Goal: Information Seeking & Learning: Compare options

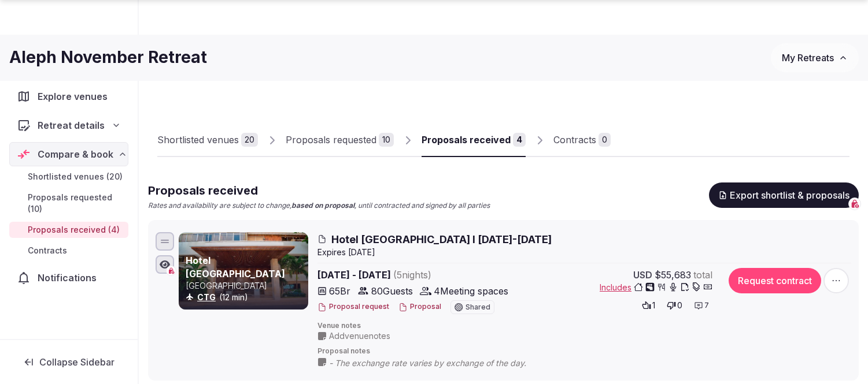
scroll to position [321, 0]
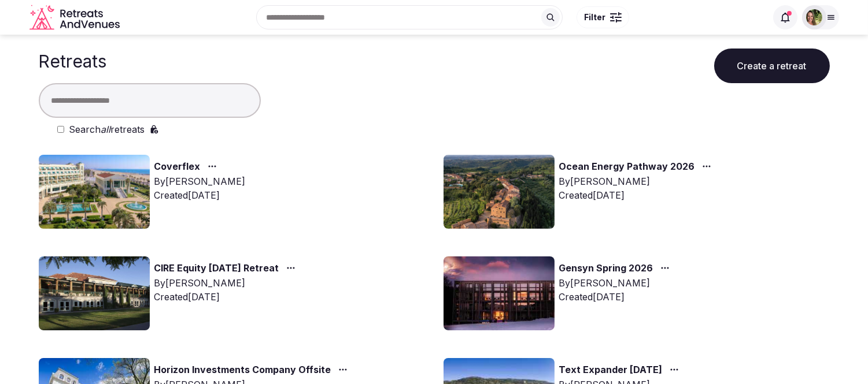
click at [764, 61] on button "Create a retreat" at bounding box center [772, 66] width 116 height 35
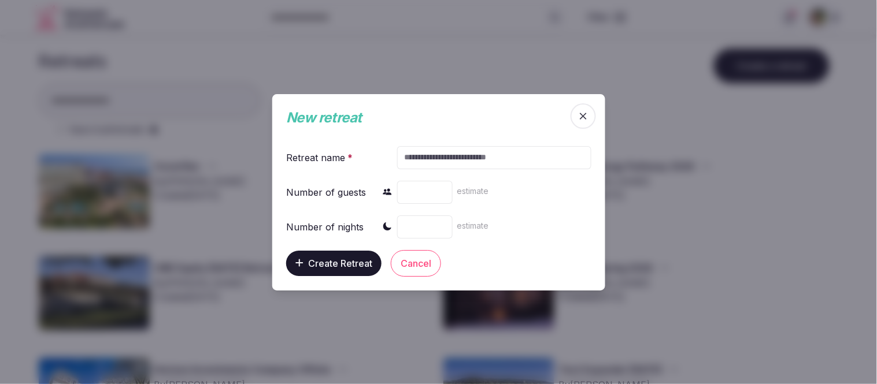
click at [494, 160] on input "text" at bounding box center [494, 157] width 194 height 23
type input "********"
click at [337, 270] on button "Create Retreat" at bounding box center [333, 262] width 95 height 25
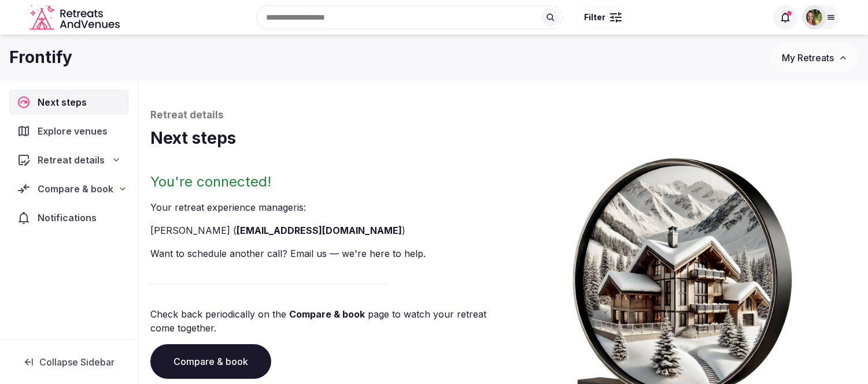
click at [804, 61] on span "My Retreats" at bounding box center [808, 58] width 52 height 12
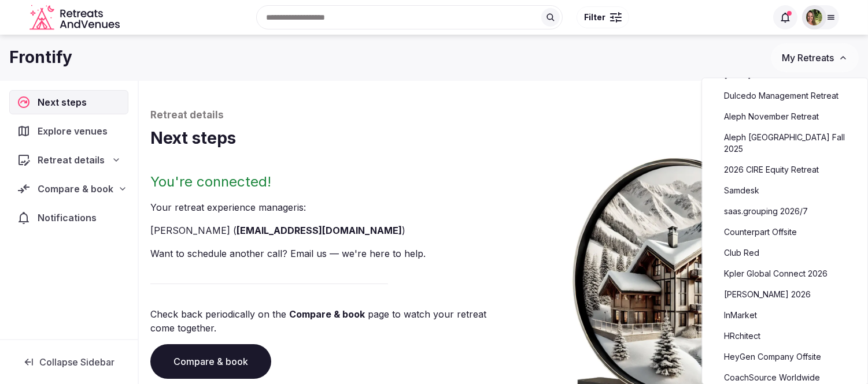
scroll to position [257, 0]
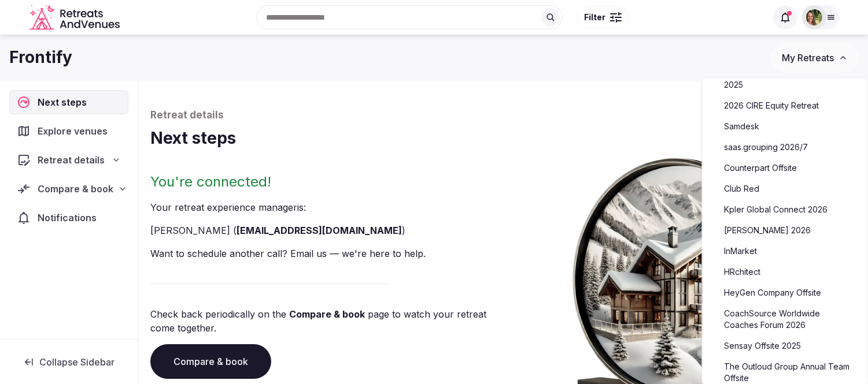
click at [759, 201] on link "Kpler Global Connect 2026" at bounding box center [784, 210] width 142 height 19
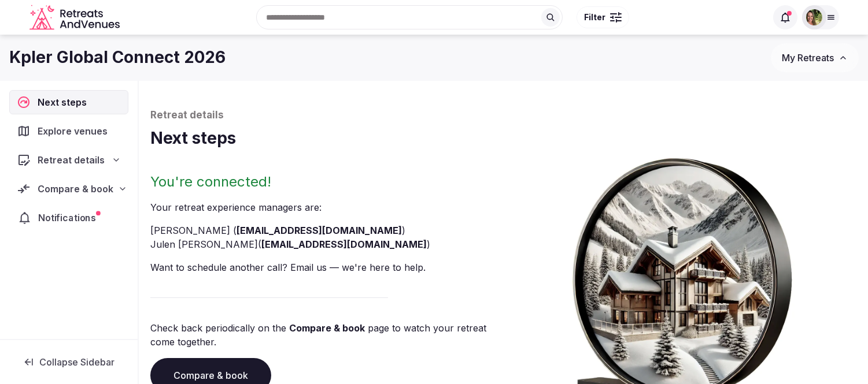
click at [66, 216] on span "Notifications" at bounding box center [69, 218] width 62 height 14
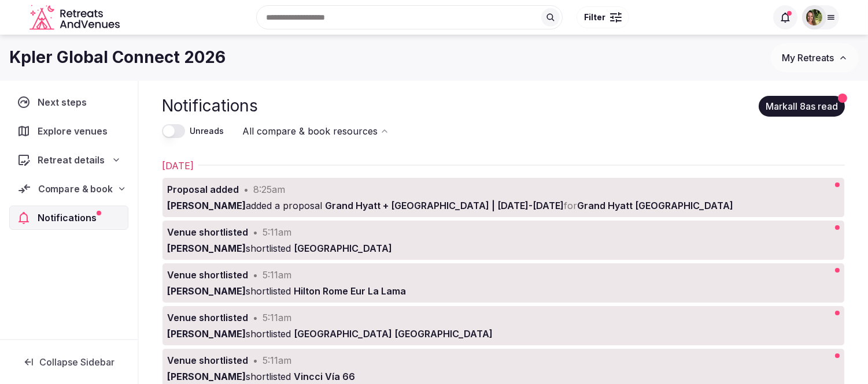
click at [73, 187] on span "Compare & book" at bounding box center [75, 189] width 75 height 14
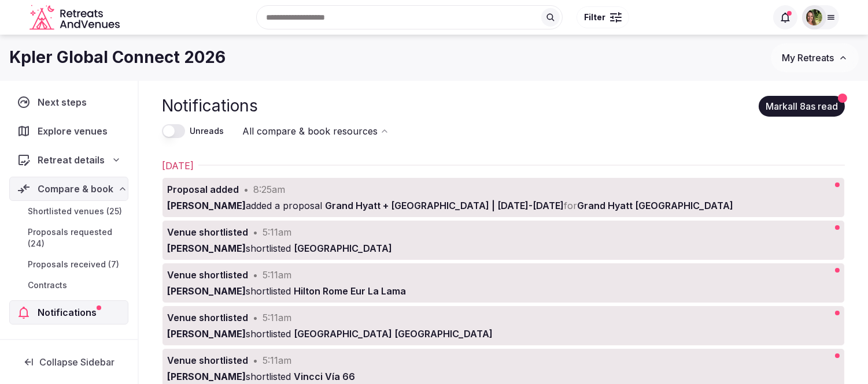
click at [79, 209] on span "Shortlisted venues (25)" at bounding box center [75, 212] width 94 height 12
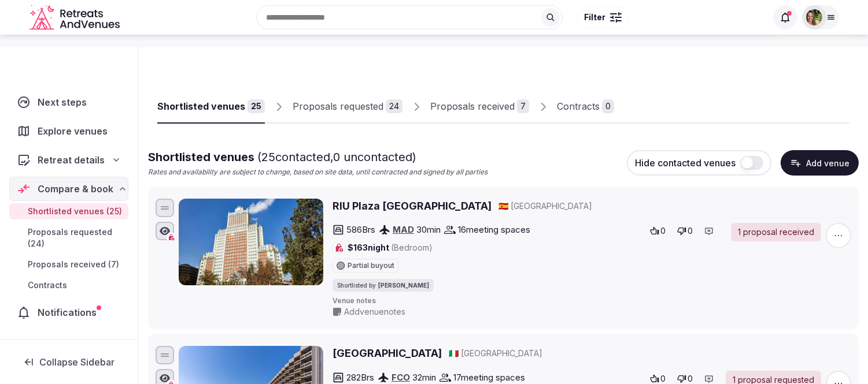
scroll to position [64, 0]
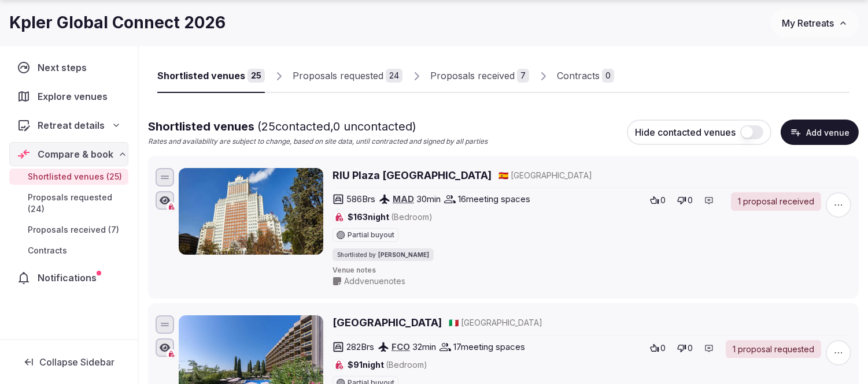
click at [360, 176] on h2 "RIU Plaza España" at bounding box center [411, 175] width 159 height 14
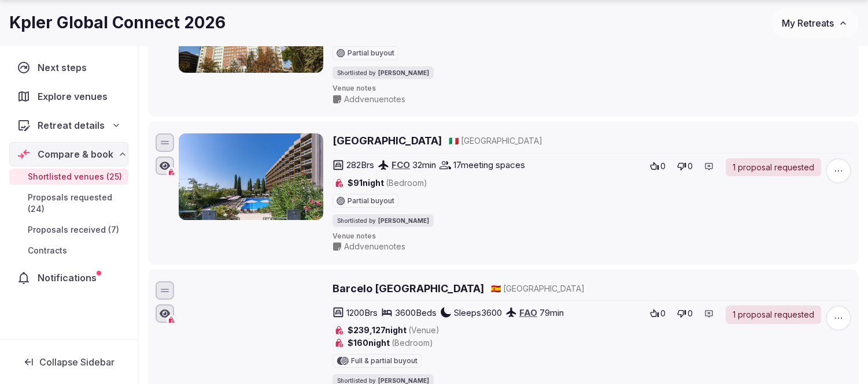
scroll to position [257, 0]
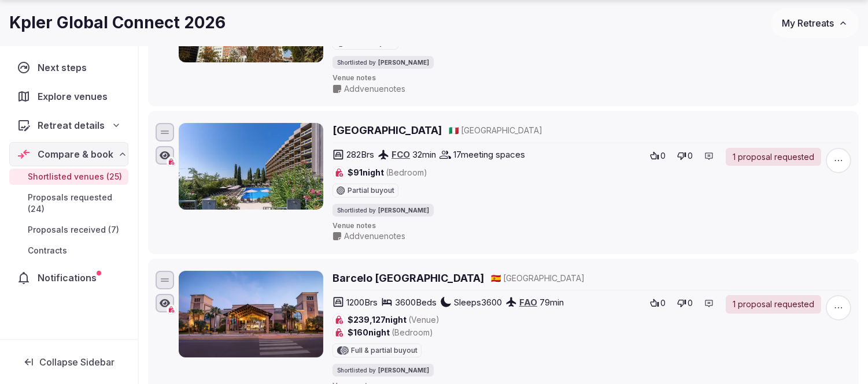
click at [379, 132] on h2 "Hotel Midas Roma" at bounding box center [386, 130] width 109 height 14
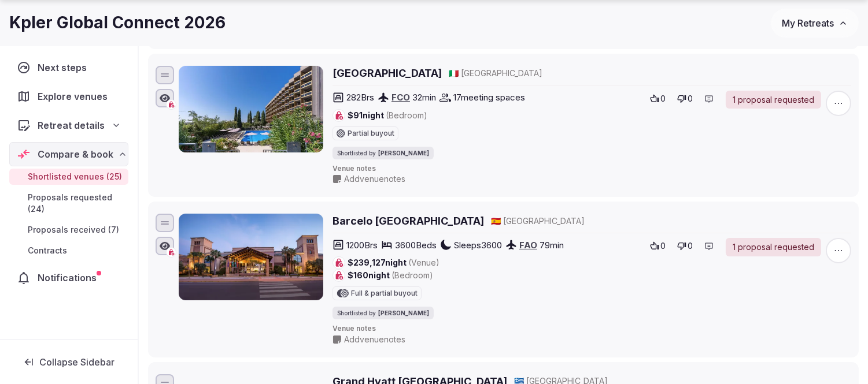
scroll to position [385, 0]
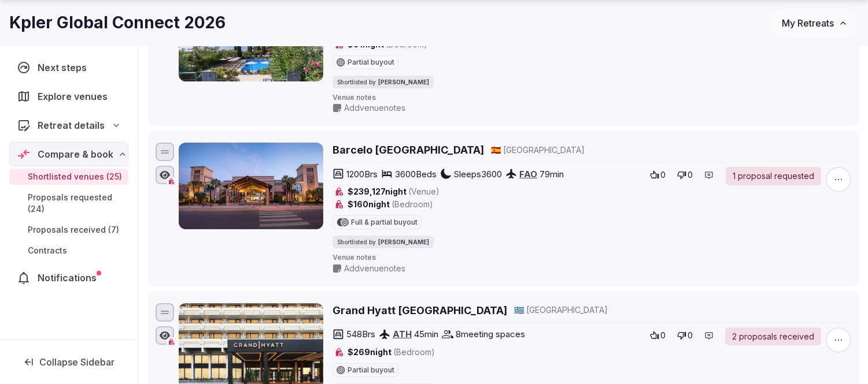
click at [447, 148] on h2 "Barcelo Punta Umbria Beach Resort & Convention Center" at bounding box center [407, 150] width 151 height 14
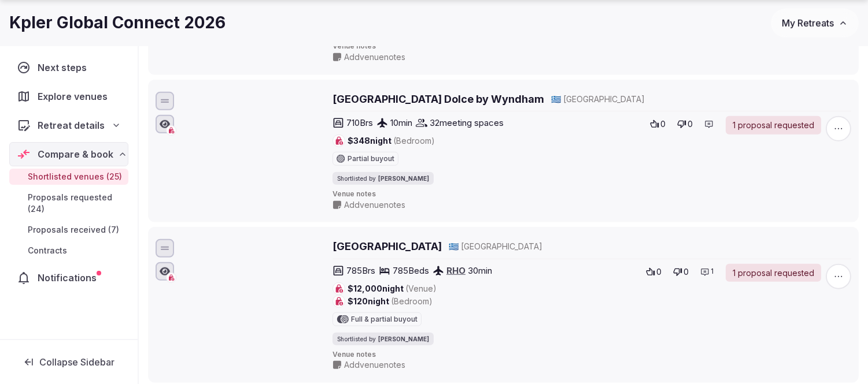
scroll to position [1927, 0]
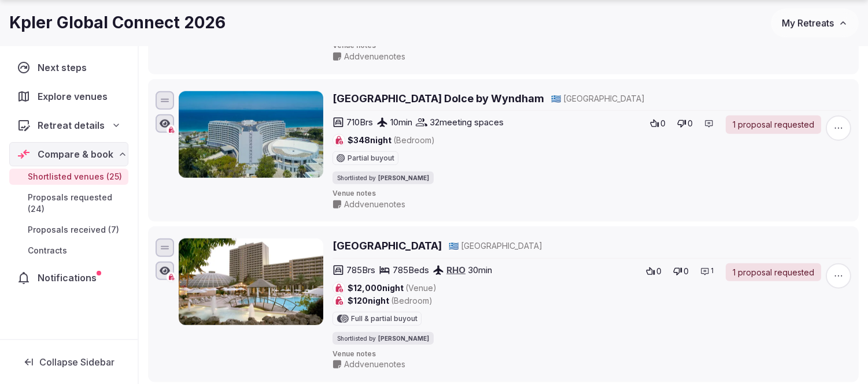
click at [354, 253] on h2 "[GEOGRAPHIC_DATA]" at bounding box center [386, 246] width 109 height 14
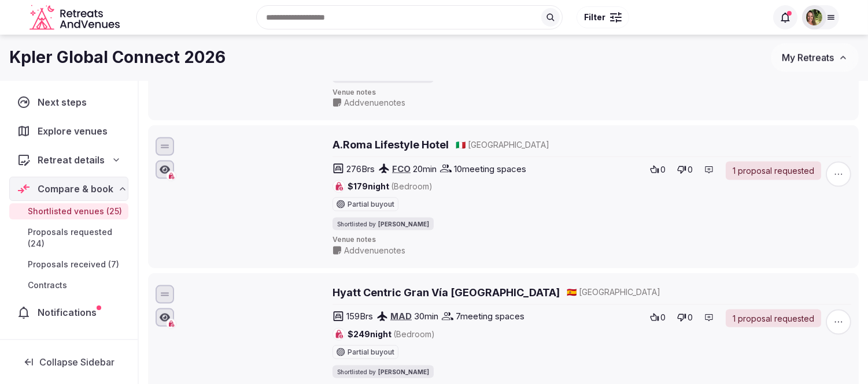
scroll to position [3188, 0]
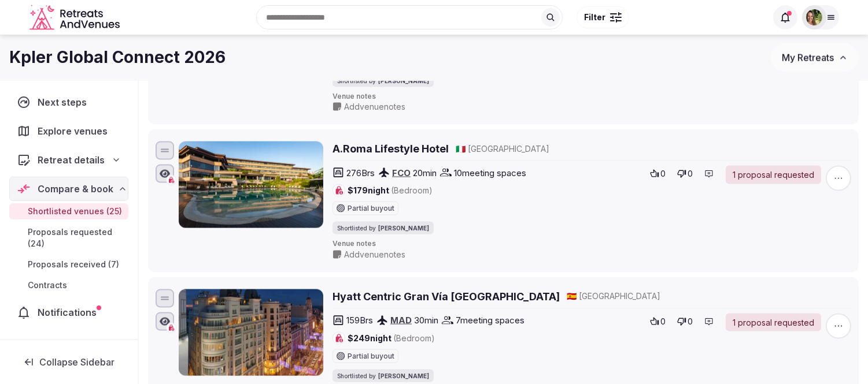
click at [415, 156] on h2 "A.Roma Lifestyle Hotel" at bounding box center [390, 149] width 116 height 14
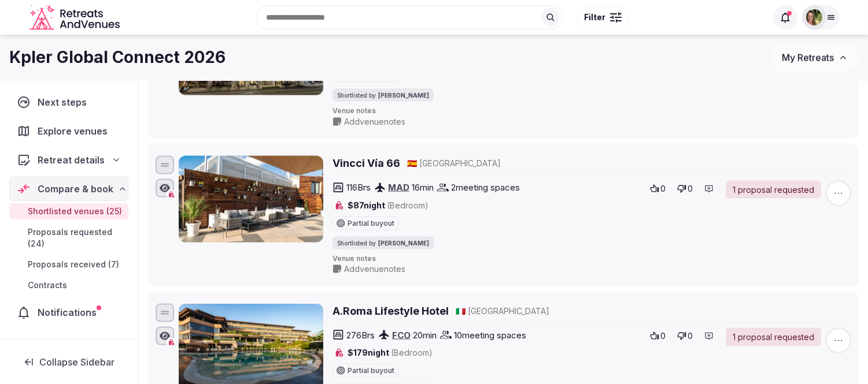
scroll to position [2867, 0]
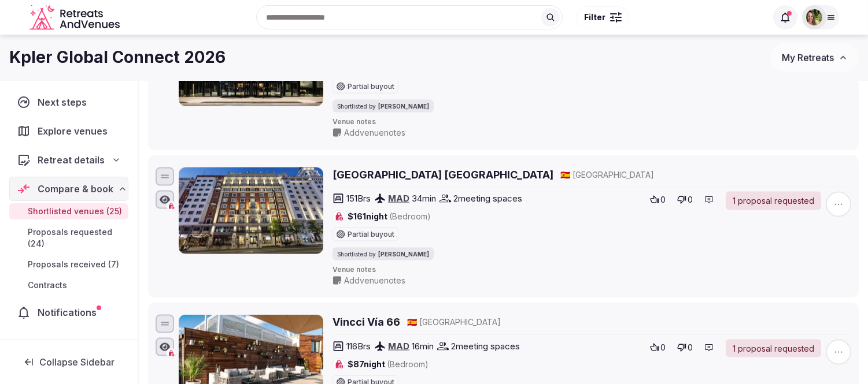
click at [808, 61] on span "My Retreats" at bounding box center [808, 58] width 52 height 12
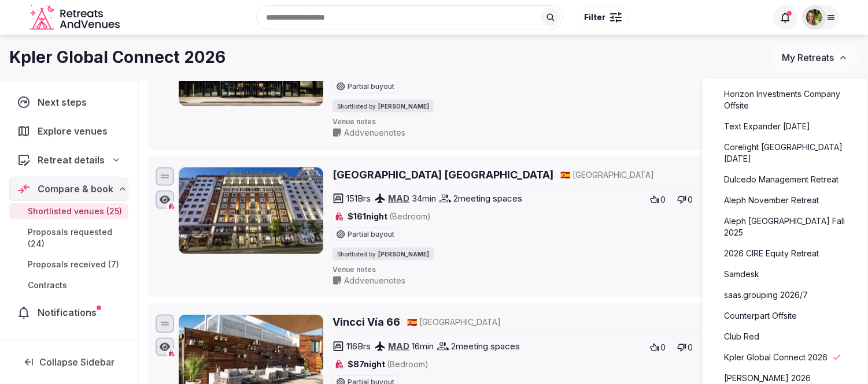
scroll to position [128, 0]
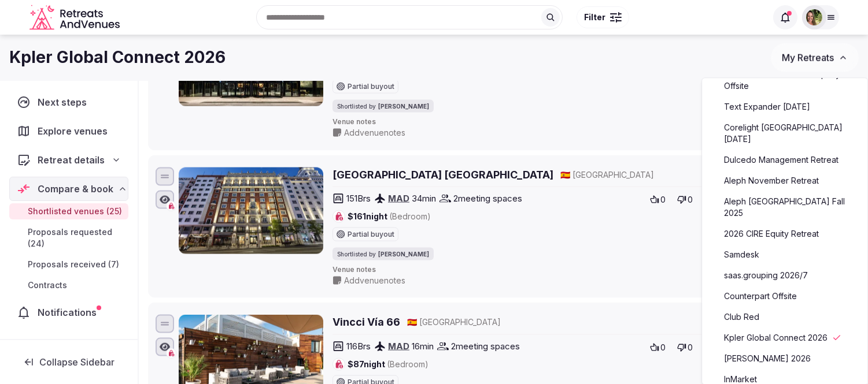
click at [764, 267] on link "saas.grouping 2026/7" at bounding box center [784, 276] width 142 height 19
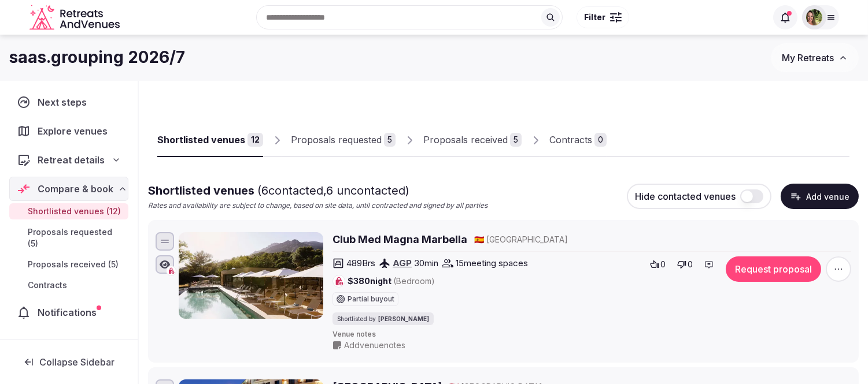
scroll to position [128, 0]
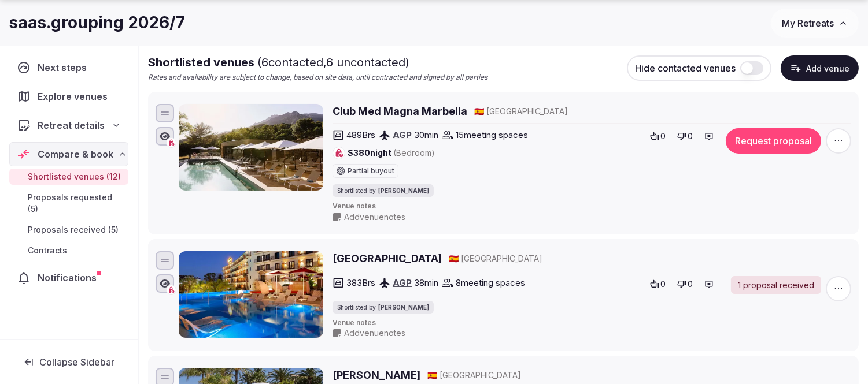
click at [414, 107] on h2 "Club Med Magna Marbella" at bounding box center [399, 111] width 135 height 14
click at [389, 257] on h2 "Hard Rock Hotel Marbella" at bounding box center [386, 259] width 109 height 14
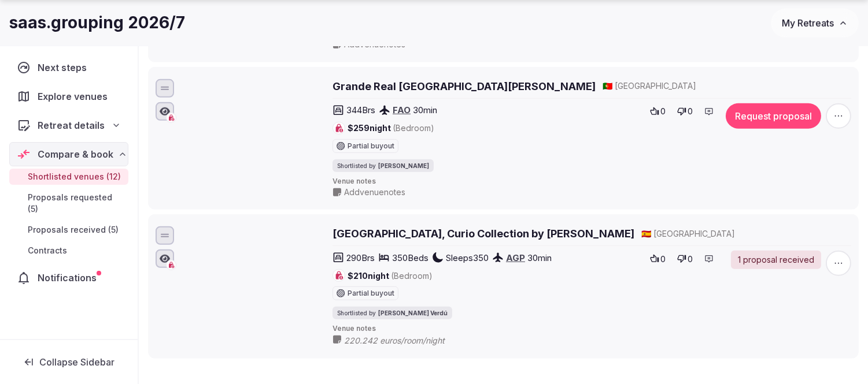
scroll to position [1606, 0]
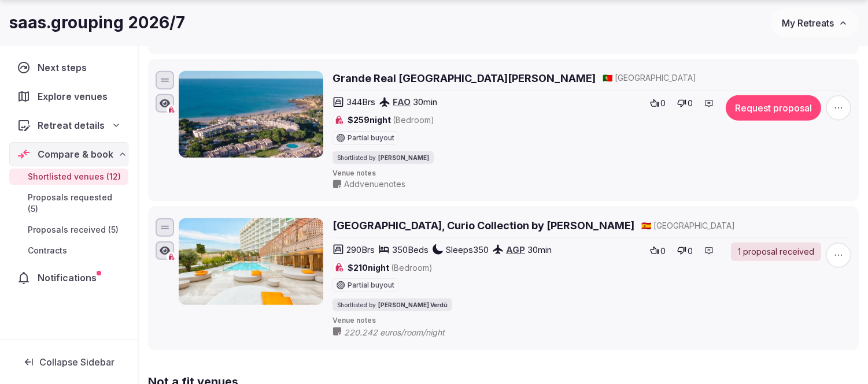
click at [393, 230] on h2 "Higueron Hotel Malaga, Curio Collection by Hilton" at bounding box center [483, 226] width 302 height 14
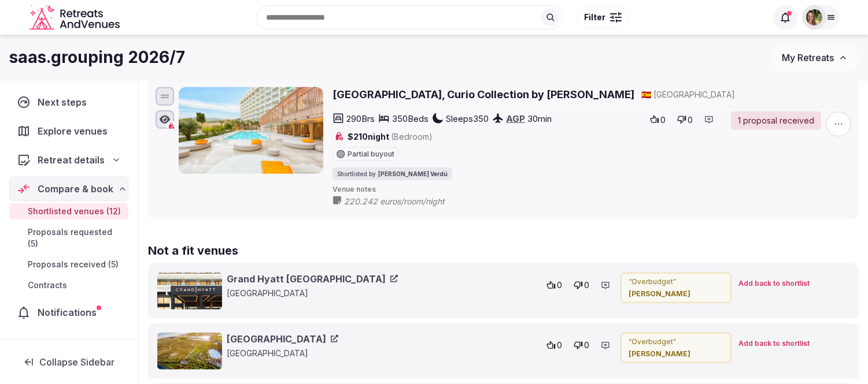
scroll to position [1351, 0]
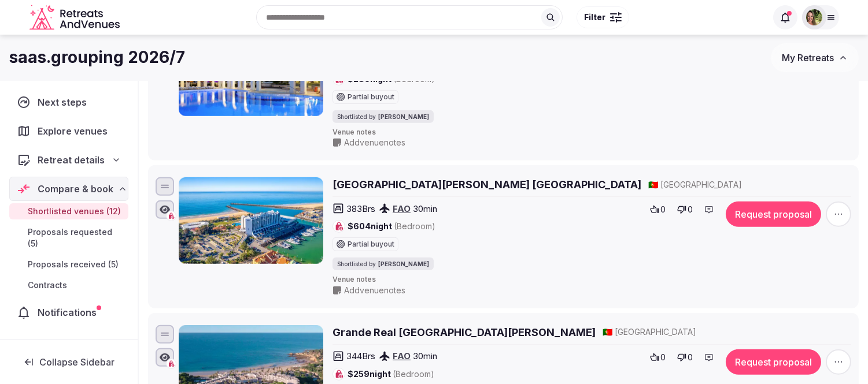
click at [815, 62] on span "My Retreats" at bounding box center [808, 58] width 52 height 12
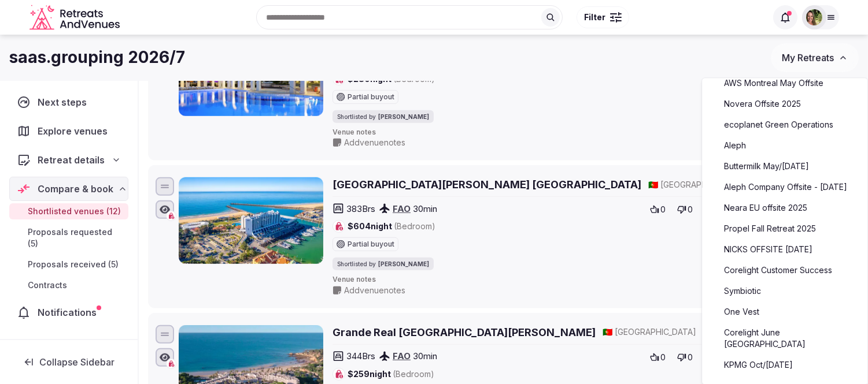
scroll to position [846, 0]
click at [738, 357] on link "KPMG Oct/Nov 2025" at bounding box center [784, 363] width 142 height 19
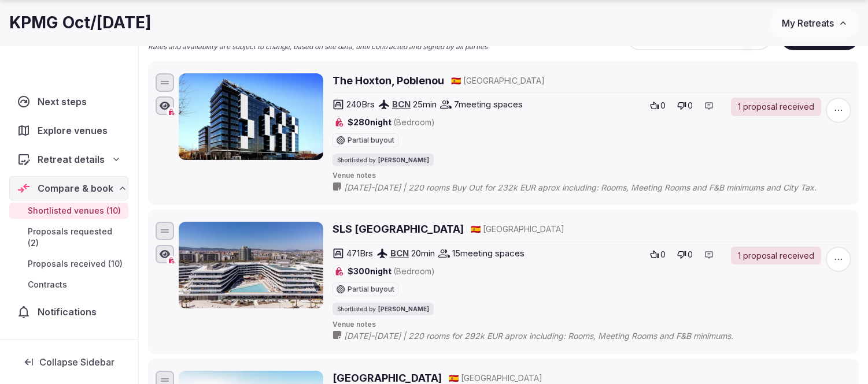
scroll to position [193, 0]
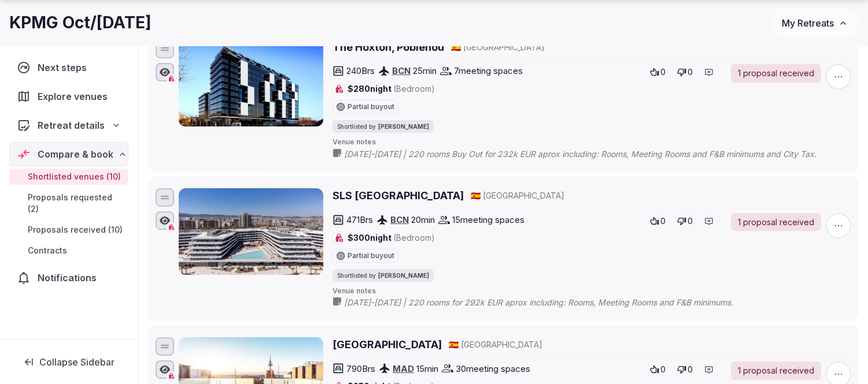
click at [348, 199] on h2 "SLS [GEOGRAPHIC_DATA]" at bounding box center [397, 195] width 131 height 14
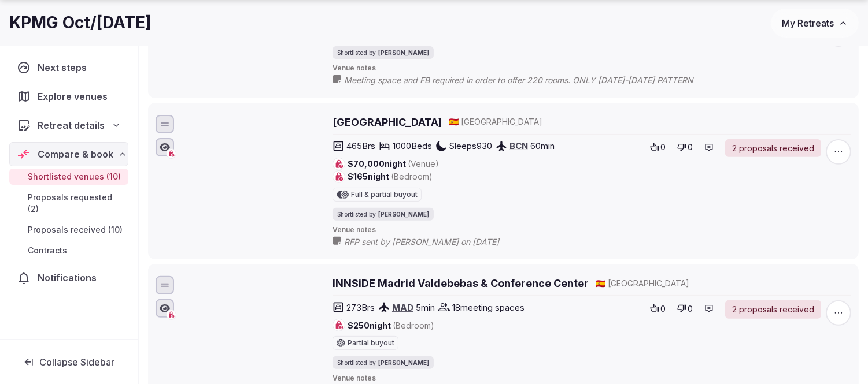
scroll to position [835, 0]
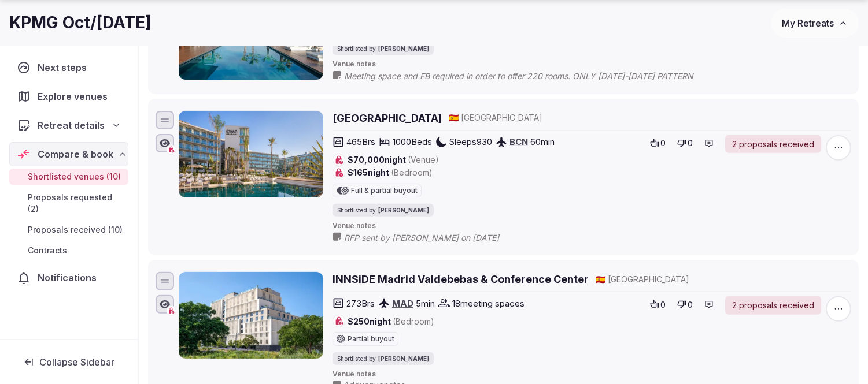
click at [365, 117] on h2 "[GEOGRAPHIC_DATA]" at bounding box center [386, 118] width 109 height 14
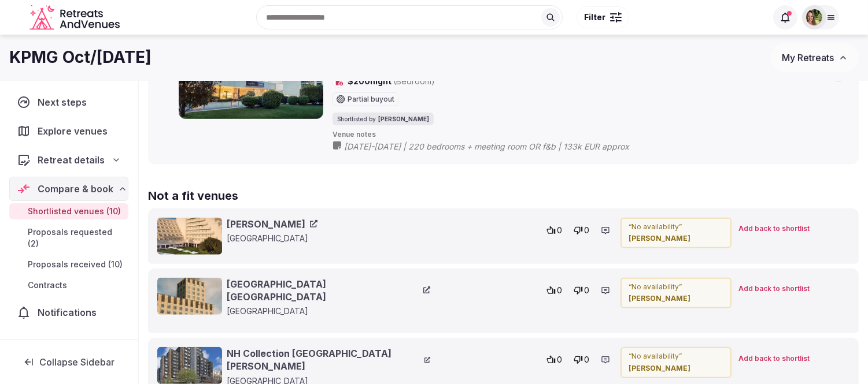
scroll to position [1349, 0]
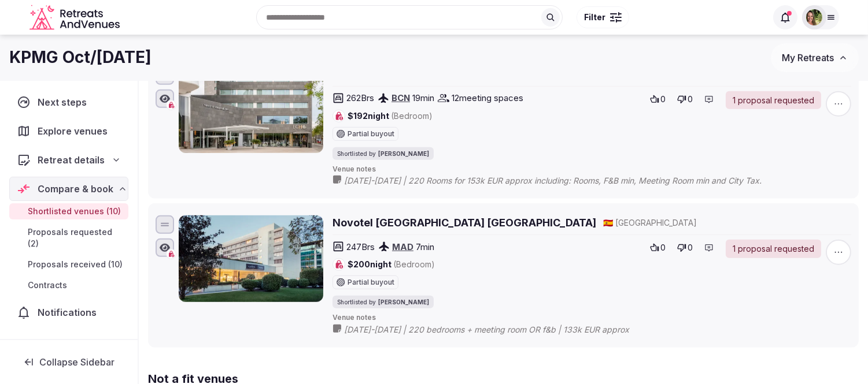
click at [793, 64] on button "My Retreats" at bounding box center [815, 57] width 88 height 29
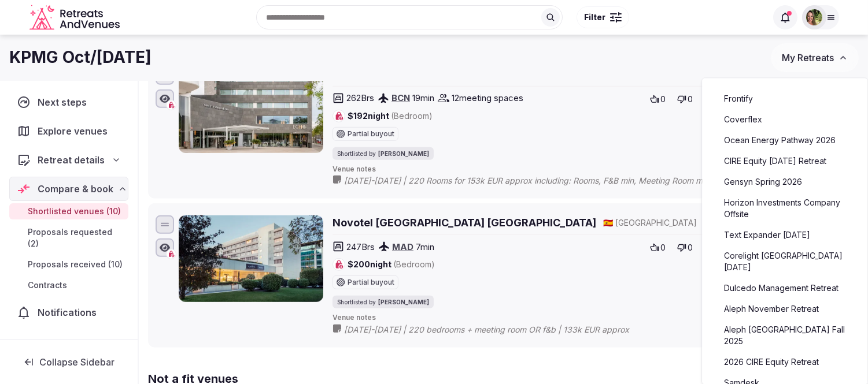
click at [741, 104] on link "Frontify" at bounding box center [784, 99] width 142 height 19
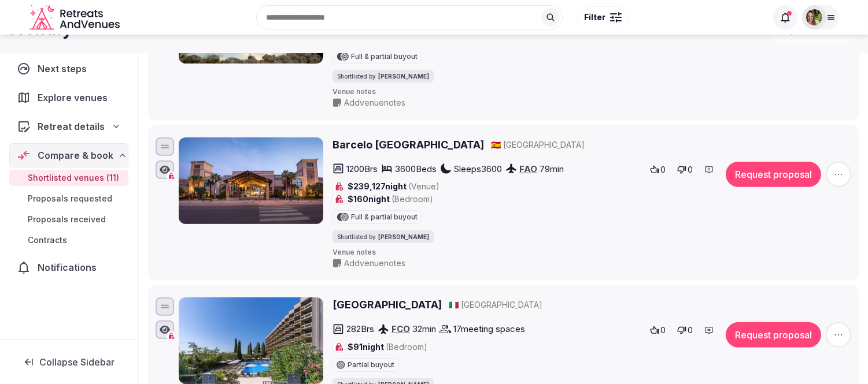
scroll to position [1092, 0]
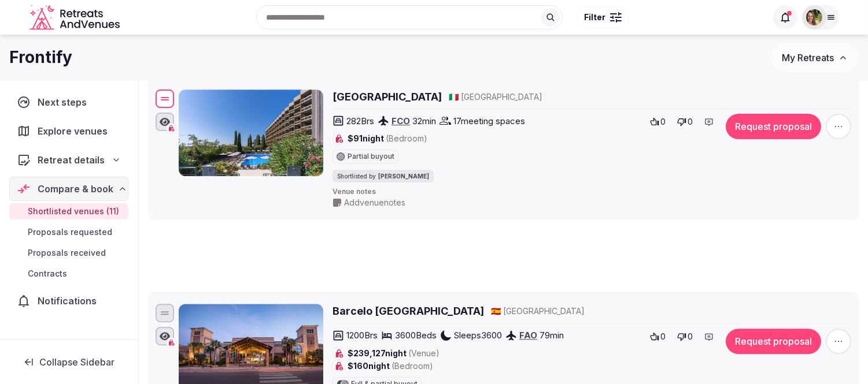
drag, startPoint x: 165, startPoint y: 346, endPoint x: 182, endPoint y: 105, distance: 241.1
click at [182, 105] on div "Hotel Midas Roma 🇮🇹 Italy 282 Brs FCO 32 min 17 meeting spaces $91 night (Bedro…" at bounding box center [503, 149] width 700 height 124
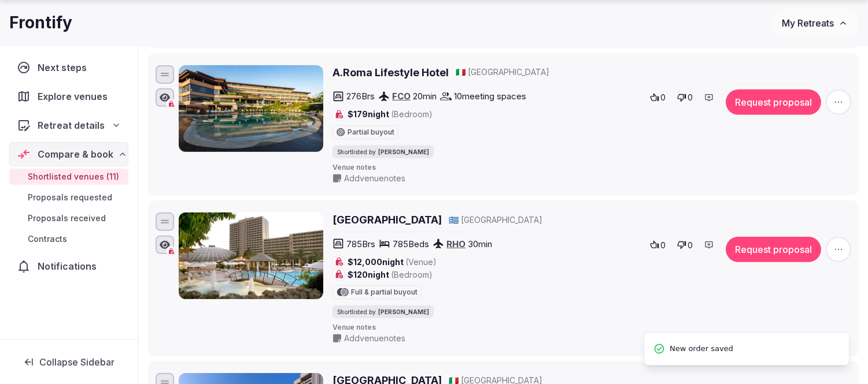
scroll to position [899, 0]
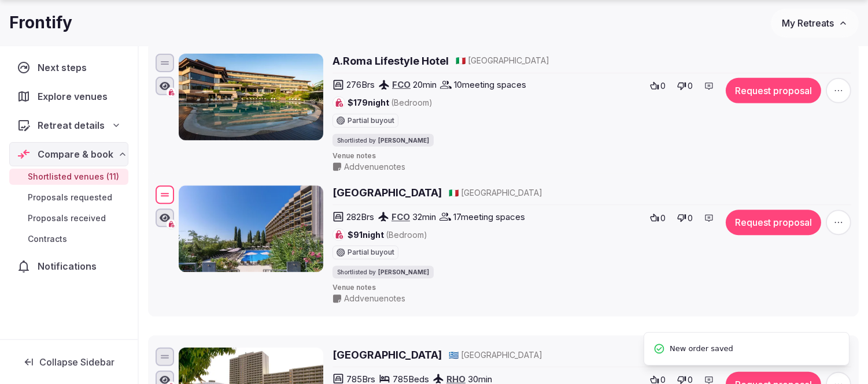
drag, startPoint x: 171, startPoint y: 384, endPoint x: 173, endPoint y: 207, distance: 176.9
click at [173, 205] on div at bounding box center [165, 195] width 19 height 19
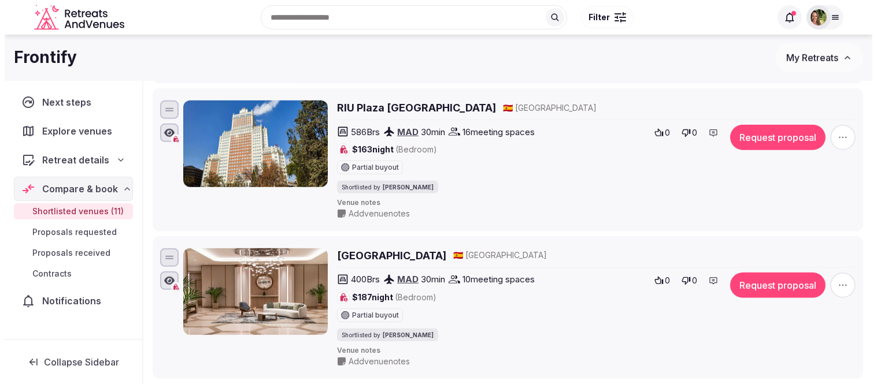
scroll to position [1444, 0]
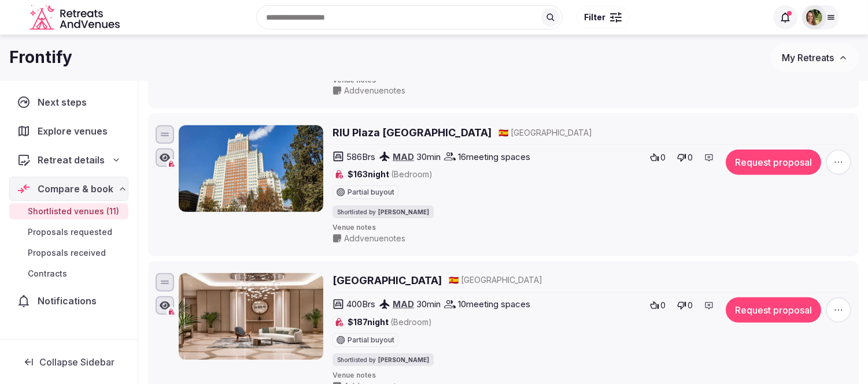
click at [837, 162] on icon "button" at bounding box center [839, 163] width 12 height 12
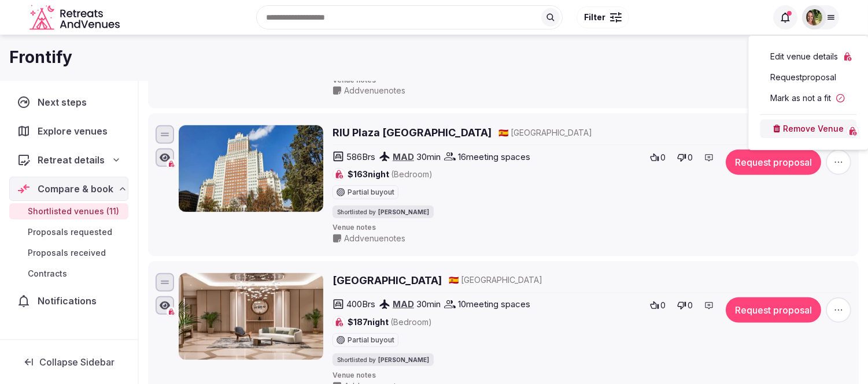
click at [801, 130] on button "Remove Venue" at bounding box center [808, 129] width 97 height 19
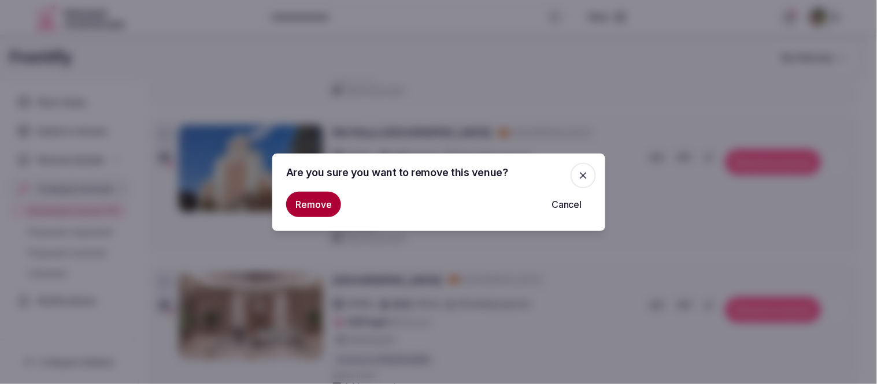
click at [305, 206] on button "Remove" at bounding box center [313, 204] width 55 height 25
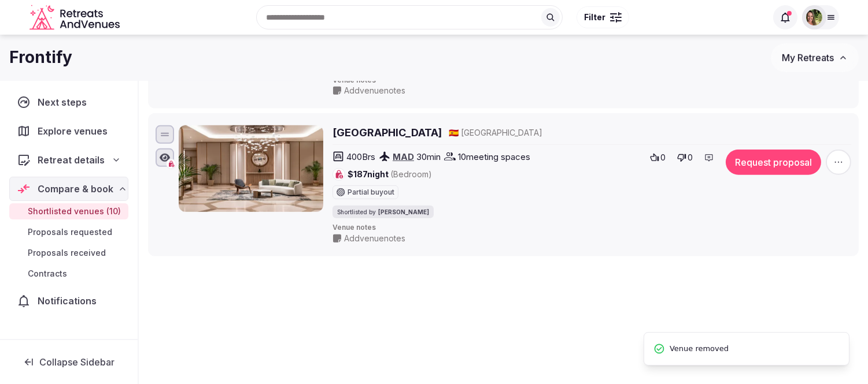
click at [837, 159] on span "button" at bounding box center [838, 162] width 25 height 25
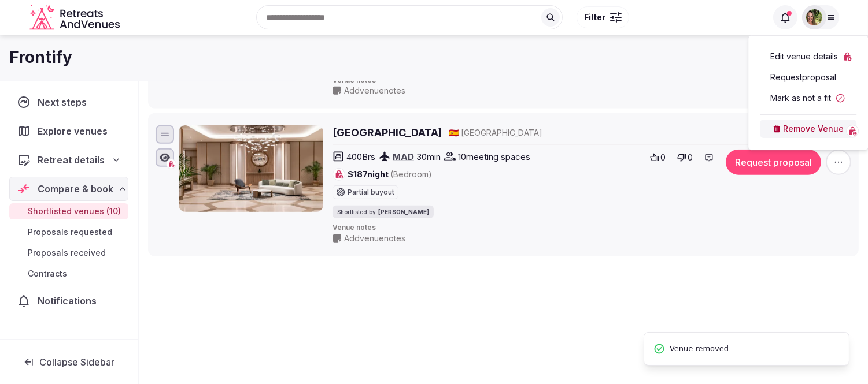
click at [823, 136] on button "Remove Venue" at bounding box center [808, 129] width 97 height 19
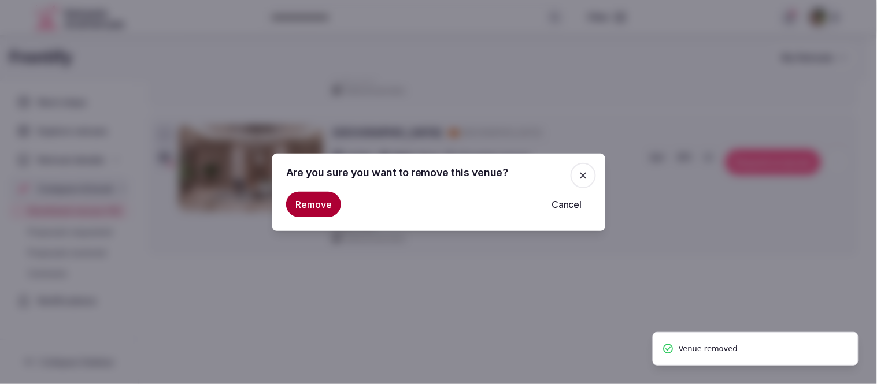
click at [324, 204] on button "Remove" at bounding box center [313, 204] width 55 height 25
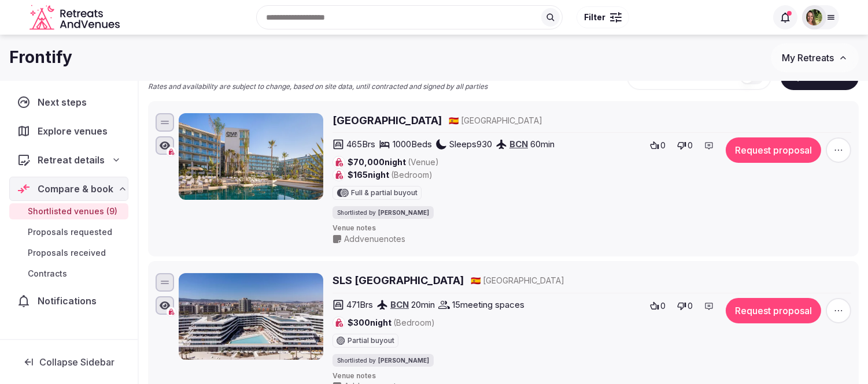
scroll to position [0, 0]
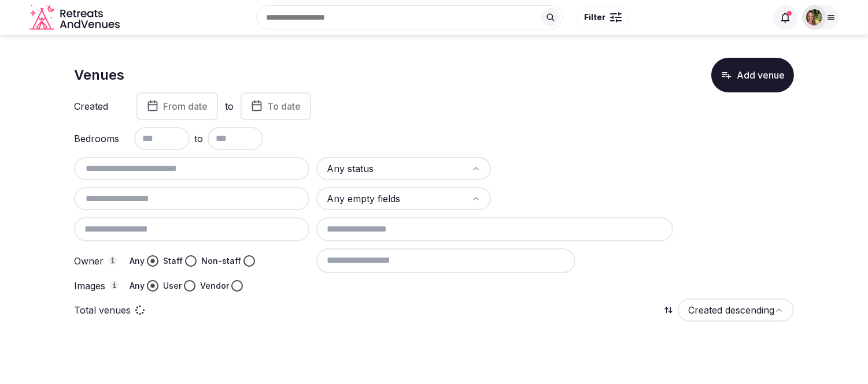
click at [162, 223] on div at bounding box center [191, 229] width 235 height 24
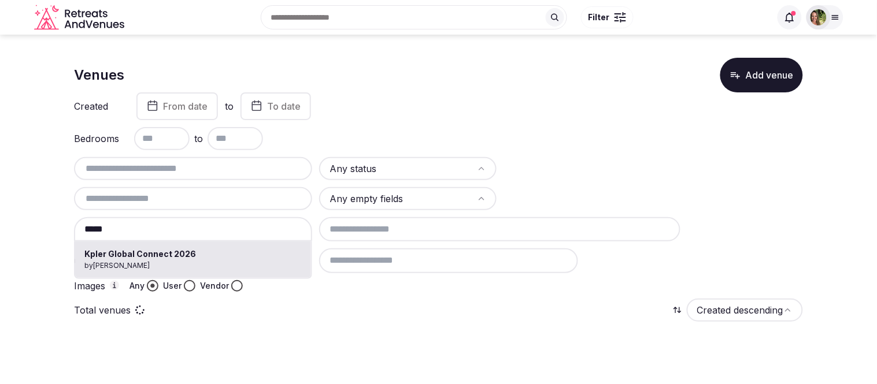
type input "**********"
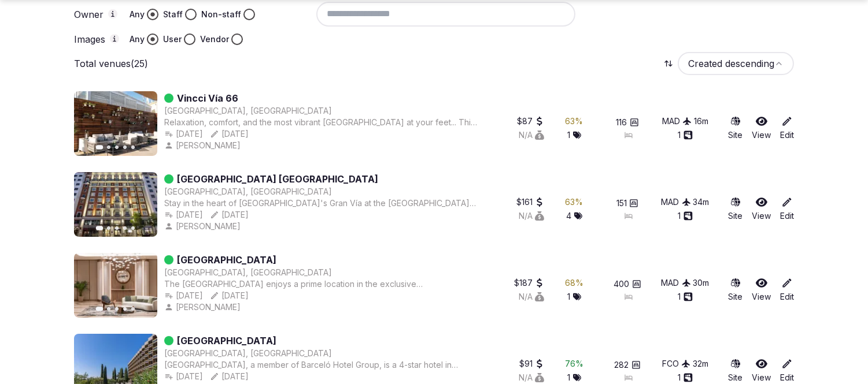
scroll to position [257, 0]
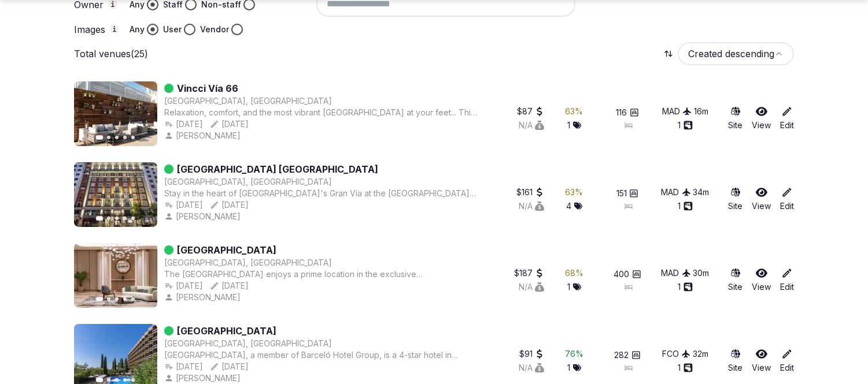
click at [760, 274] on icon at bounding box center [762, 273] width 12 height 9
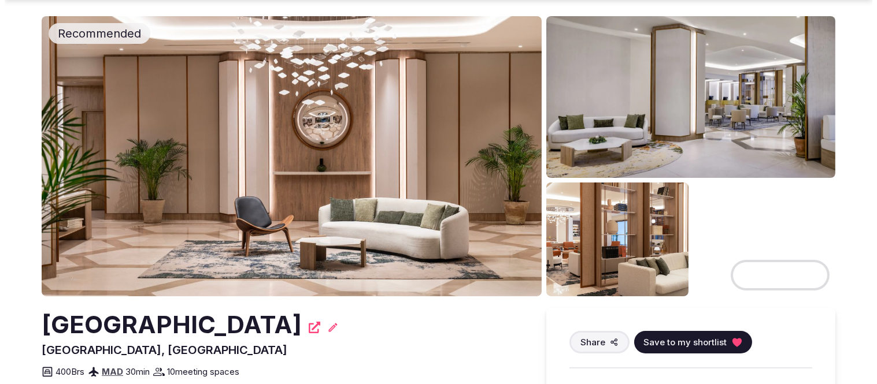
scroll to position [64, 0]
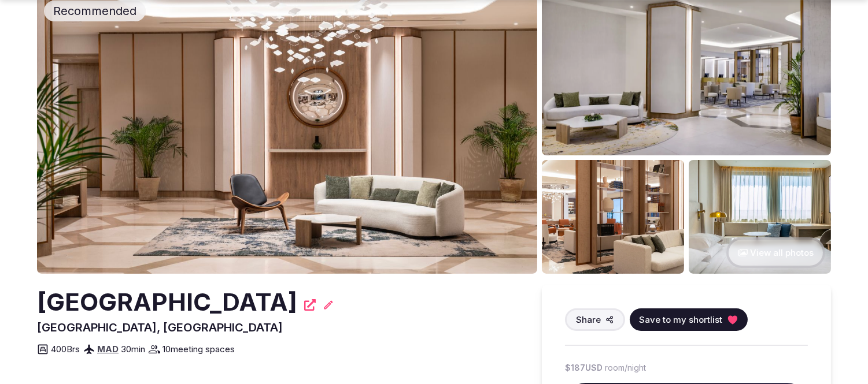
click at [704, 319] on span "Save to my shortlist" at bounding box center [680, 320] width 83 height 12
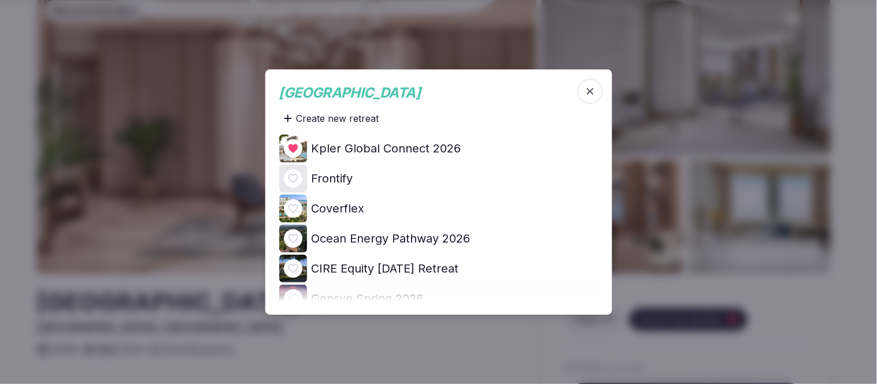
click at [0, 0] on icon at bounding box center [0, 0] width 0 height 0
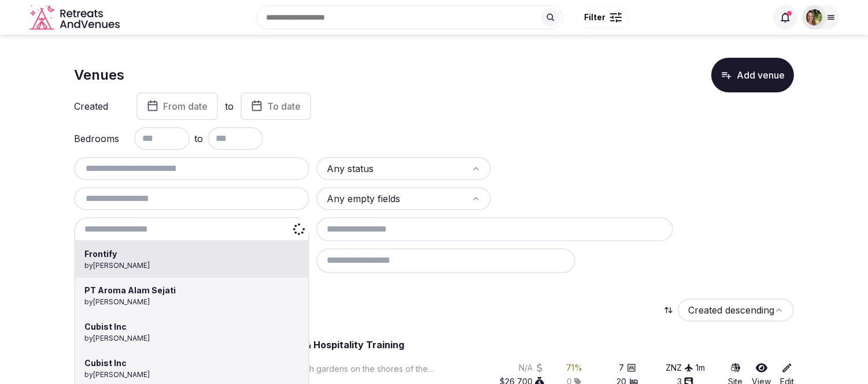
click at [135, 228] on div "Frontify by Shay Tippie PT Aroma Alam Sejati by Thiago Martins Cubist Inc by Th…" at bounding box center [191, 229] width 235 height 24
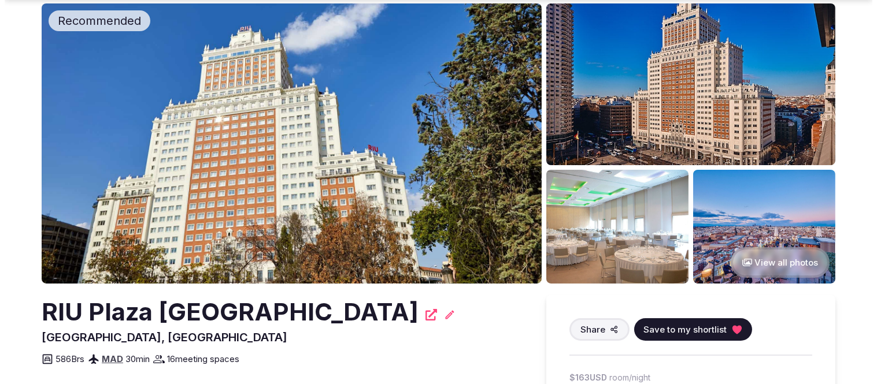
scroll to position [128, 0]
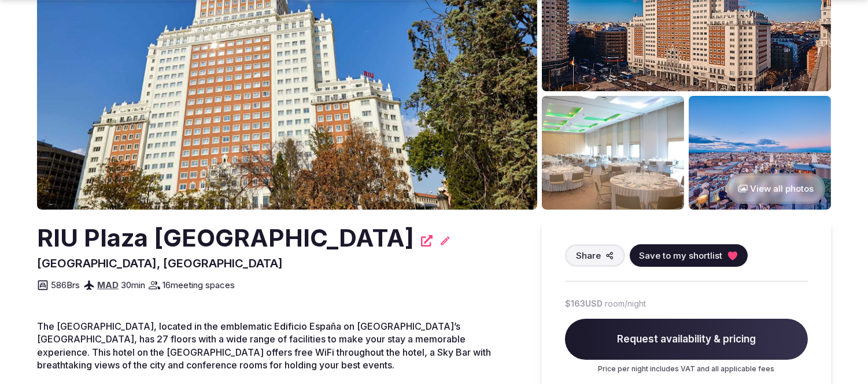
click at [680, 254] on span "Save to my shortlist" at bounding box center [680, 256] width 83 height 12
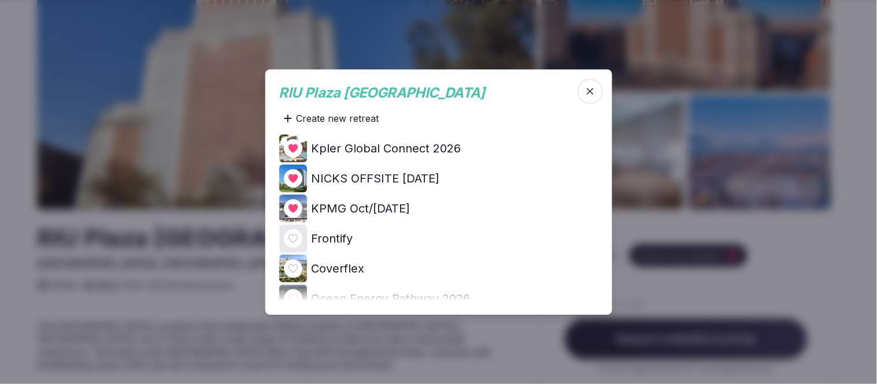
click at [0, 0] on icon at bounding box center [0, 0] width 0 height 0
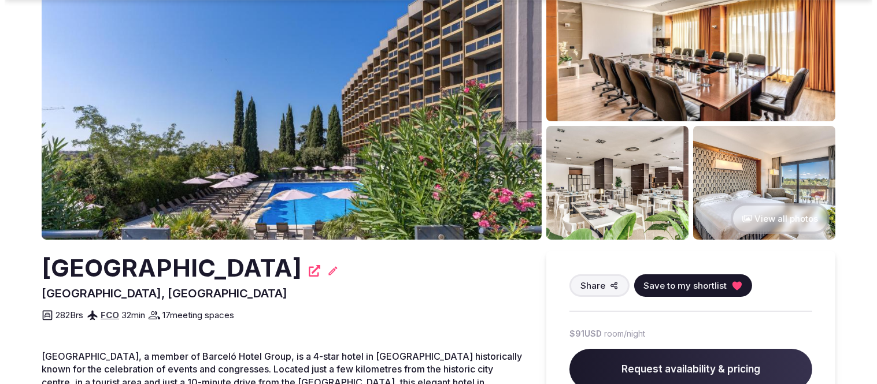
scroll to position [128, 0]
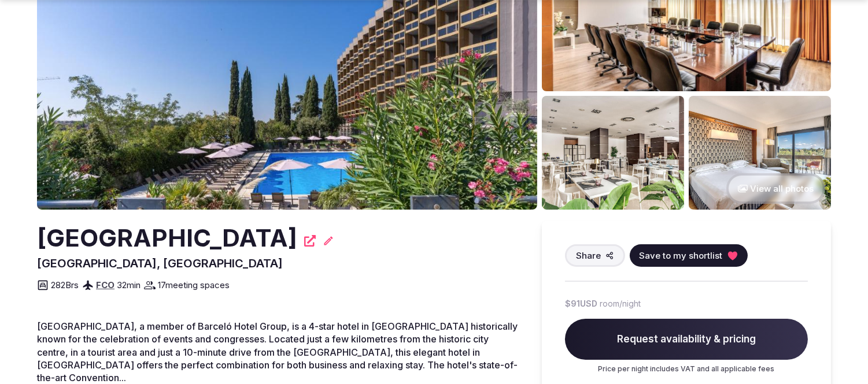
click at [663, 246] on button "Save to my shortlist" at bounding box center [689, 256] width 118 height 23
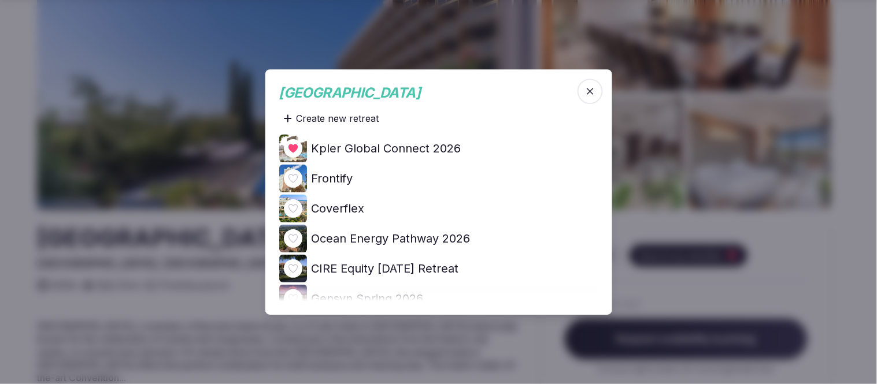
click at [0, 0] on icon at bounding box center [0, 0] width 0 height 0
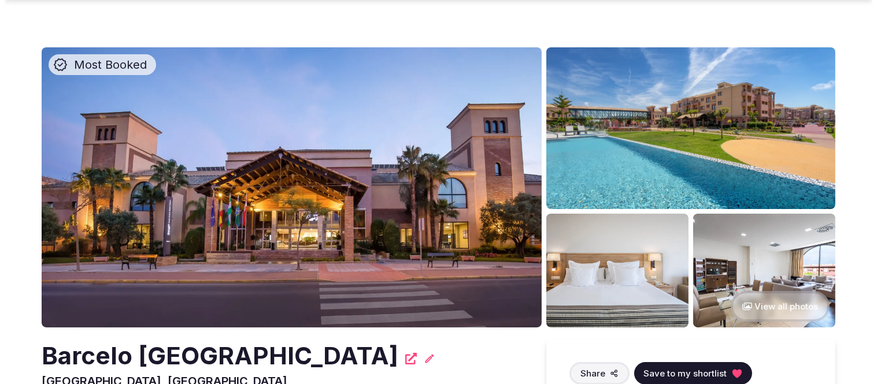
scroll to position [193, 0]
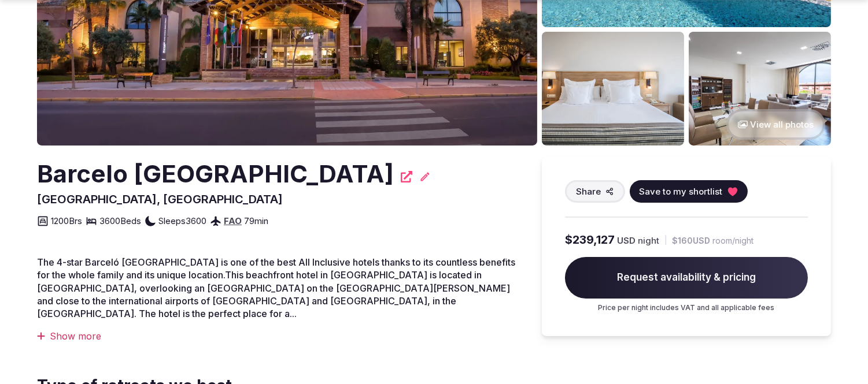
click at [665, 197] on button "Save to my shortlist" at bounding box center [689, 191] width 118 height 23
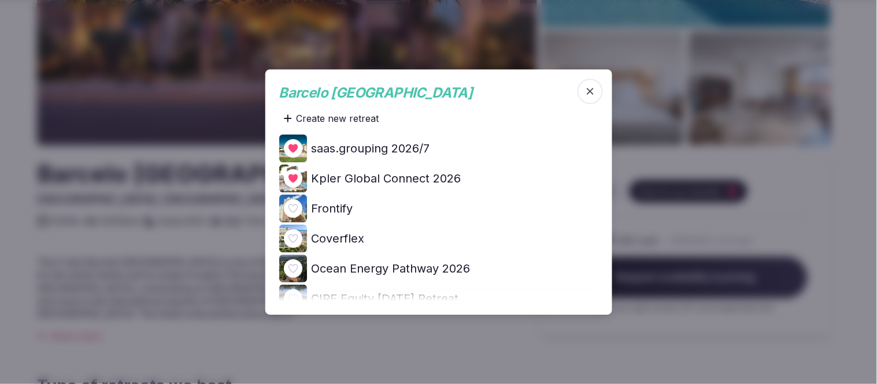
click at [0, 0] on icon at bounding box center [0, 0] width 0 height 0
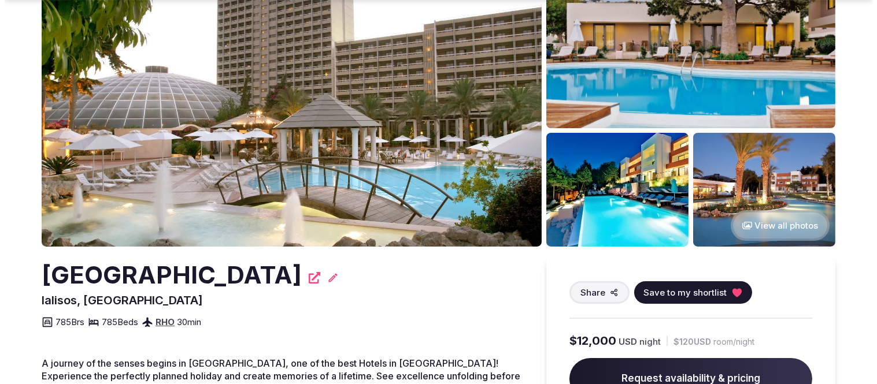
scroll to position [128, 0]
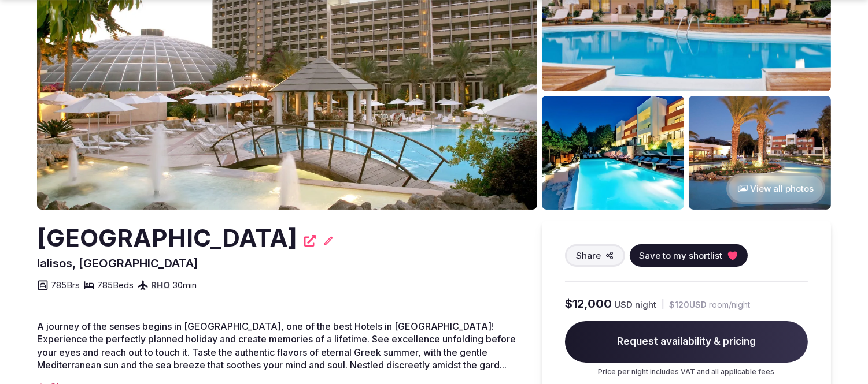
click at [666, 252] on span "Save to my shortlist" at bounding box center [680, 256] width 83 height 12
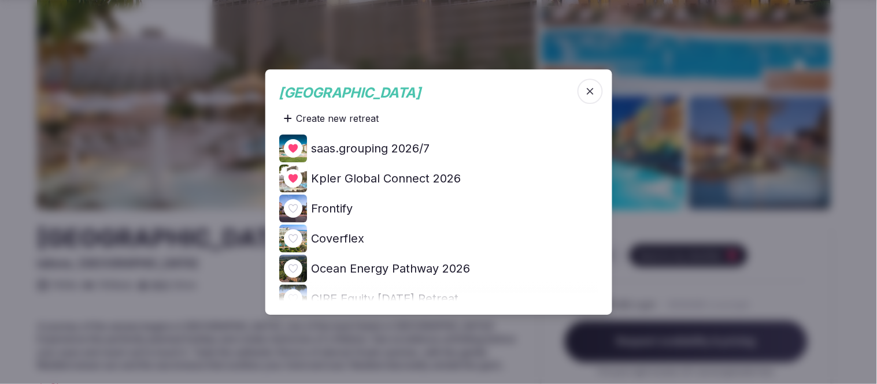
click at [0, 0] on icon at bounding box center [0, 0] width 0 height 0
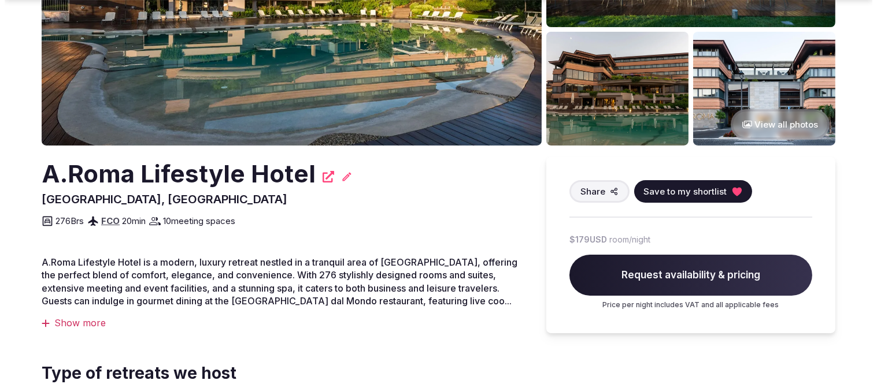
scroll to position [193, 0]
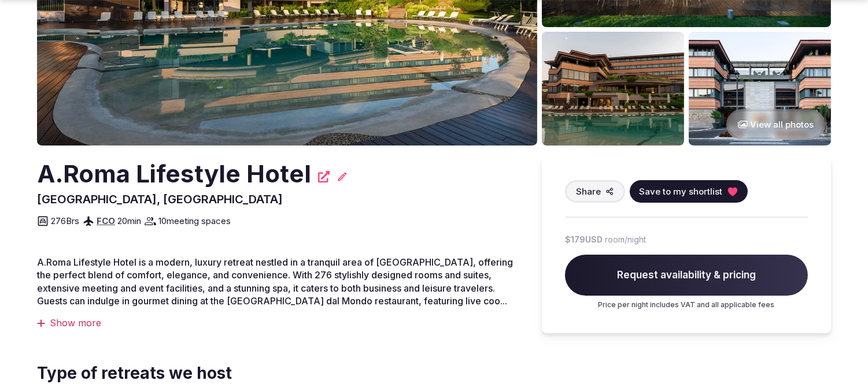
click at [689, 186] on span "Save to my shortlist" at bounding box center [680, 192] width 83 height 12
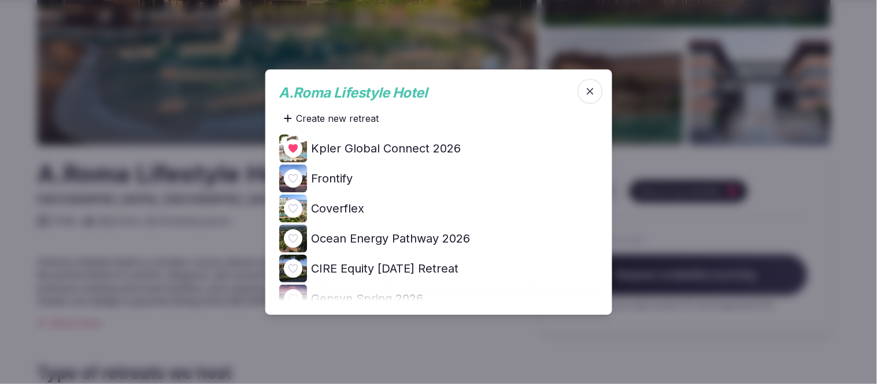
click at [293, 172] on div at bounding box center [293, 178] width 19 height 19
click at [0, 0] on icon at bounding box center [0, 0] width 0 height 0
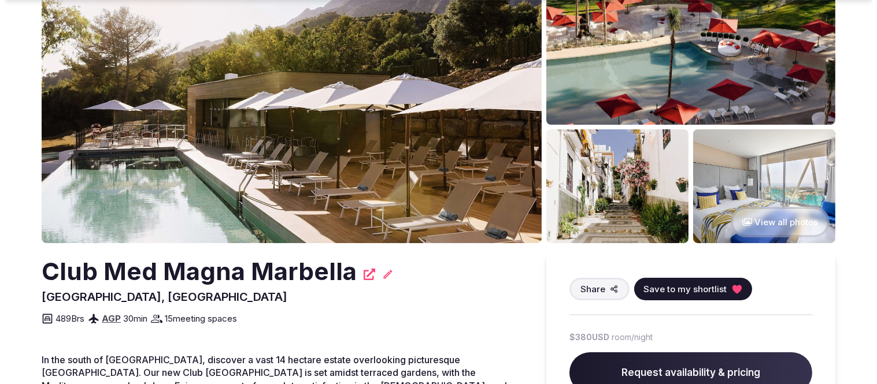
scroll to position [128, 0]
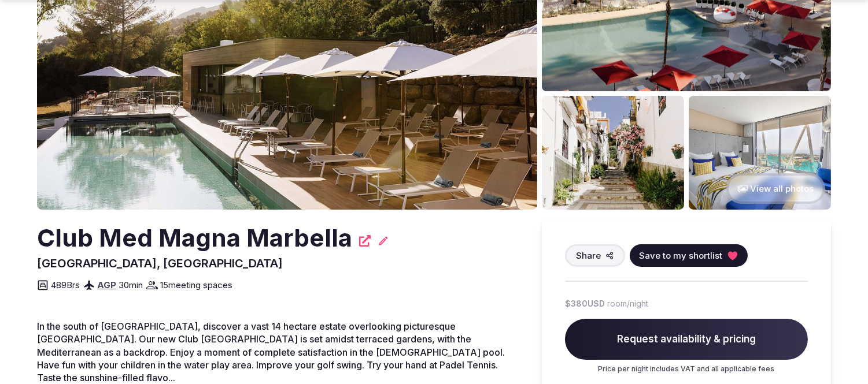
click at [672, 250] on span "Save to my shortlist" at bounding box center [680, 256] width 83 height 12
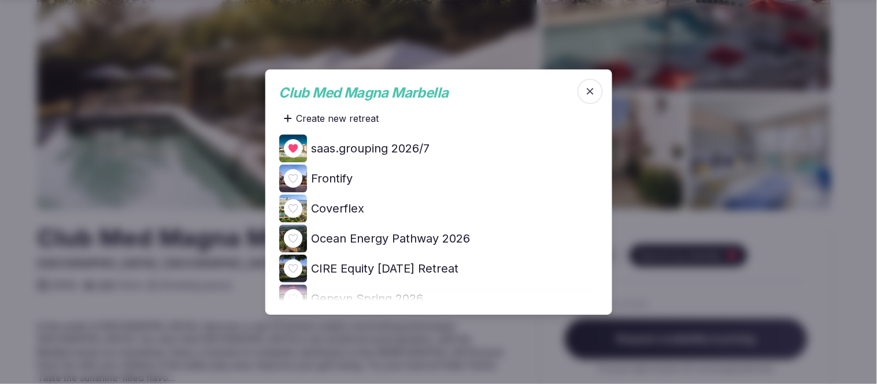
click at [0, 0] on icon at bounding box center [0, 0] width 0 height 0
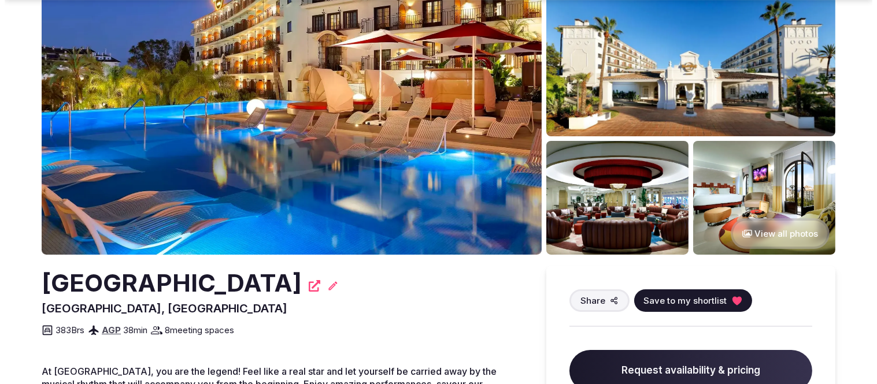
scroll to position [128, 0]
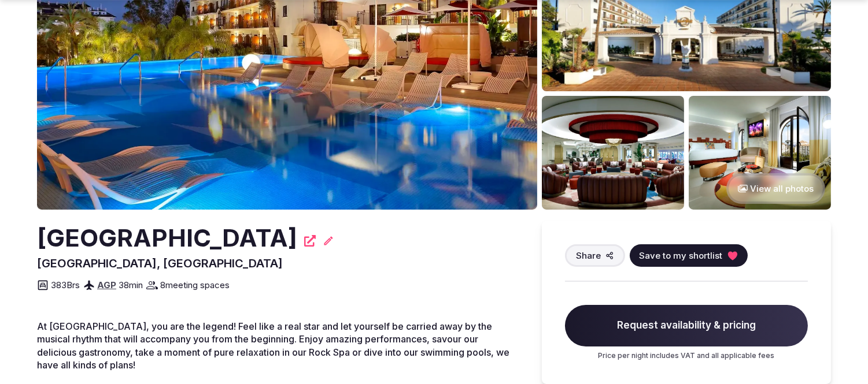
click at [687, 254] on span "Save to my shortlist" at bounding box center [680, 256] width 83 height 12
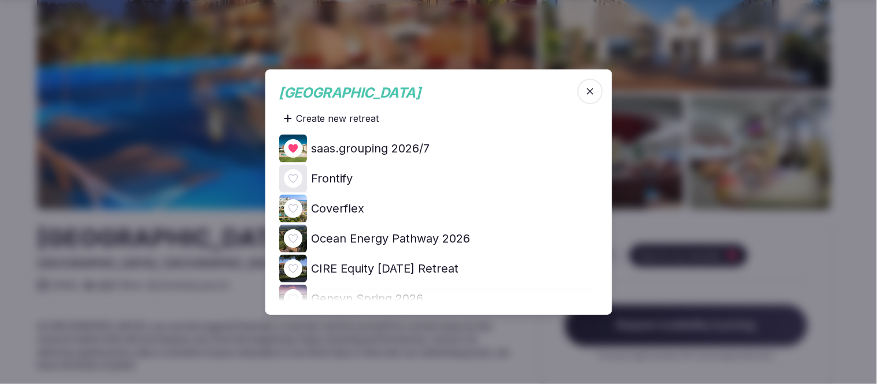
click at [0, 0] on icon at bounding box center [0, 0] width 0 height 0
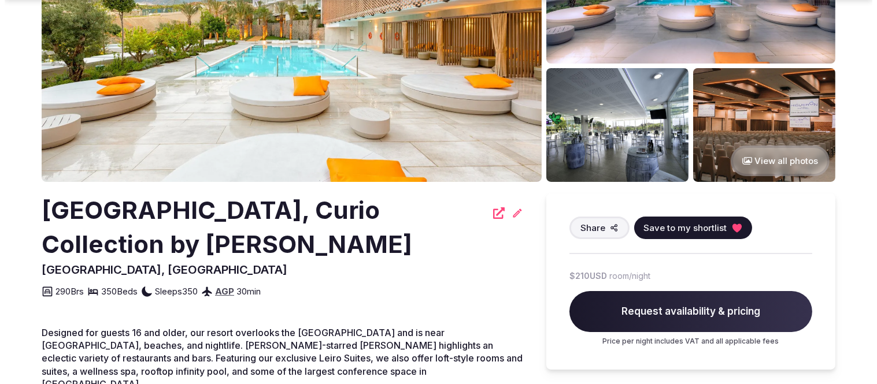
scroll to position [193, 0]
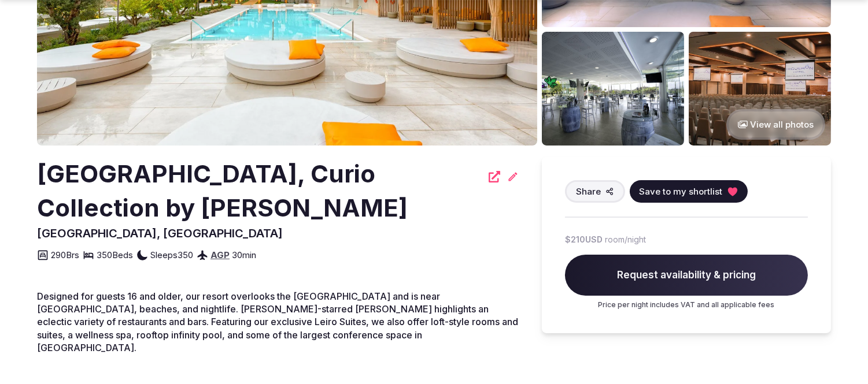
click at [685, 188] on span "Save to my shortlist" at bounding box center [680, 192] width 83 height 12
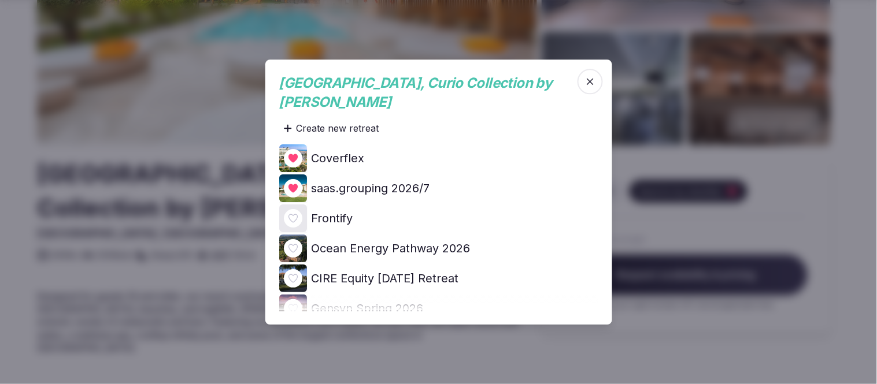
click at [0, 0] on icon at bounding box center [0, 0] width 0 height 0
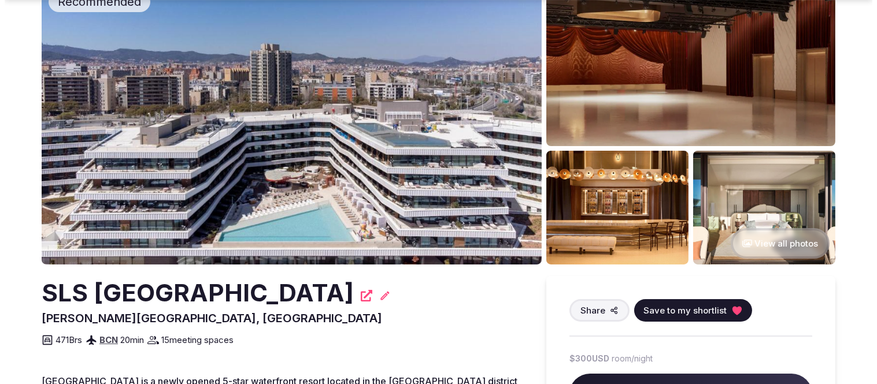
scroll to position [128, 0]
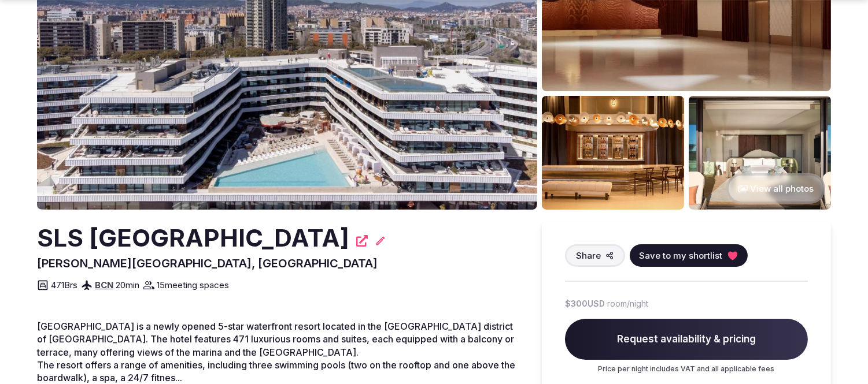
click at [689, 256] on span "Save to my shortlist" at bounding box center [680, 256] width 83 height 12
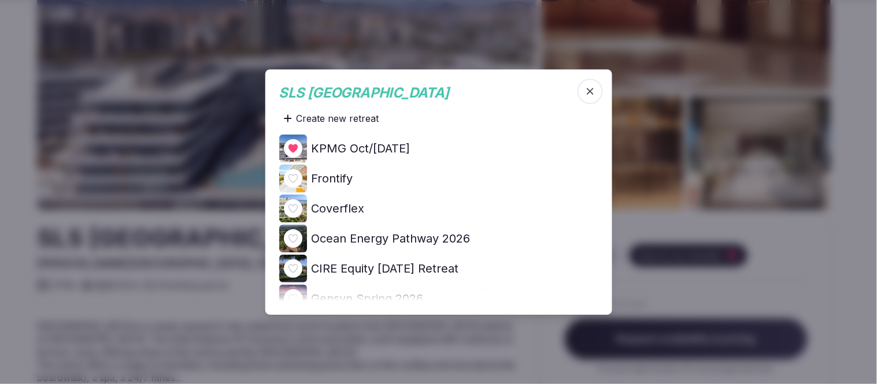
click at [0, 0] on icon at bounding box center [0, 0] width 0 height 0
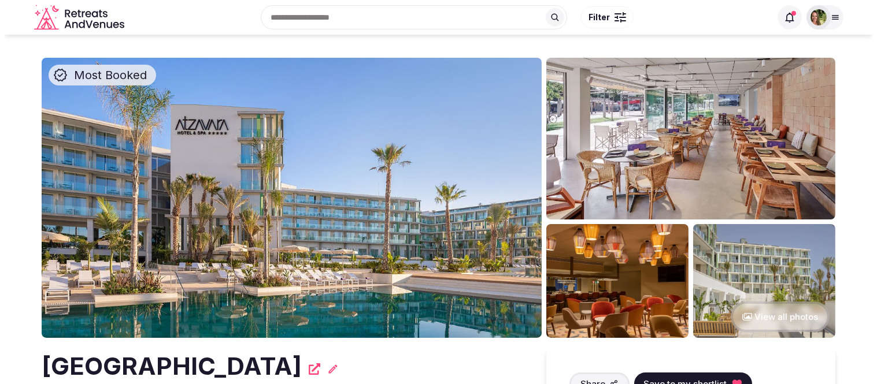
scroll to position [193, 0]
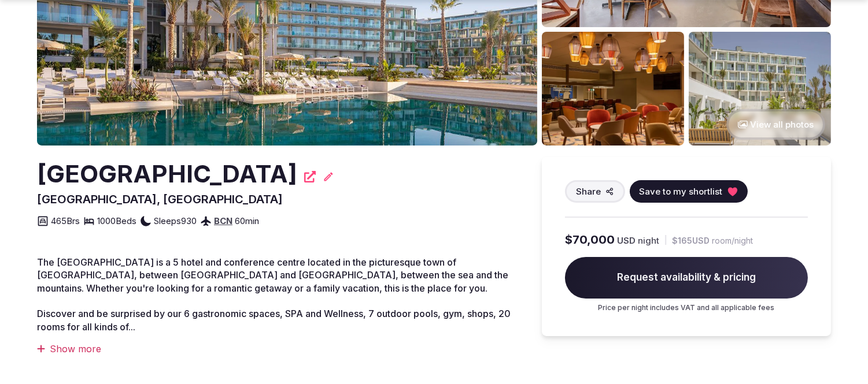
click at [679, 191] on span "Save to my shortlist" at bounding box center [680, 192] width 83 height 12
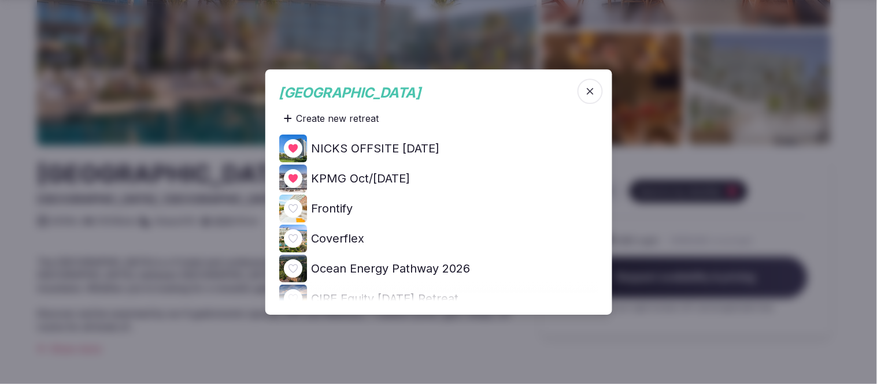
click at [0, 0] on icon at bounding box center [0, 0] width 0 height 0
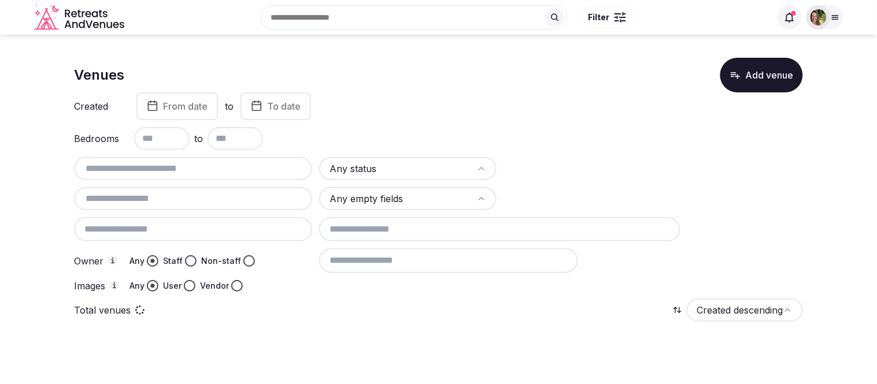
click at [147, 166] on input "text" at bounding box center [193, 169] width 229 height 14
paste input "**********"
drag, startPoint x: 280, startPoint y: 165, endPoint x: -47, endPoint y: 185, distance: 327.8
click at [0, 185] on html "**********" at bounding box center [438, 192] width 877 height 384
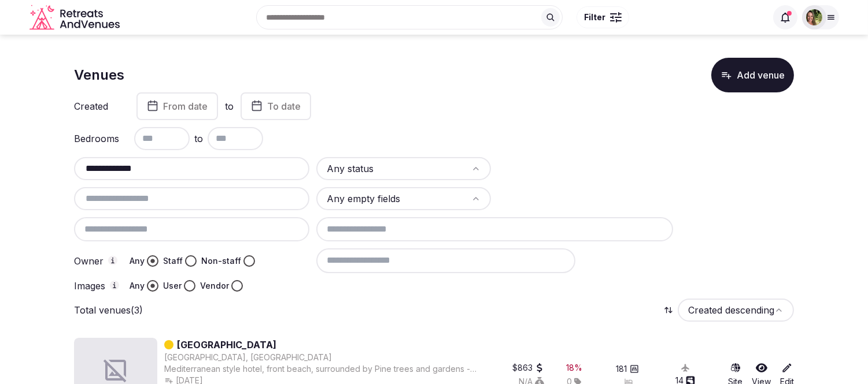
scroll to position [193, 0]
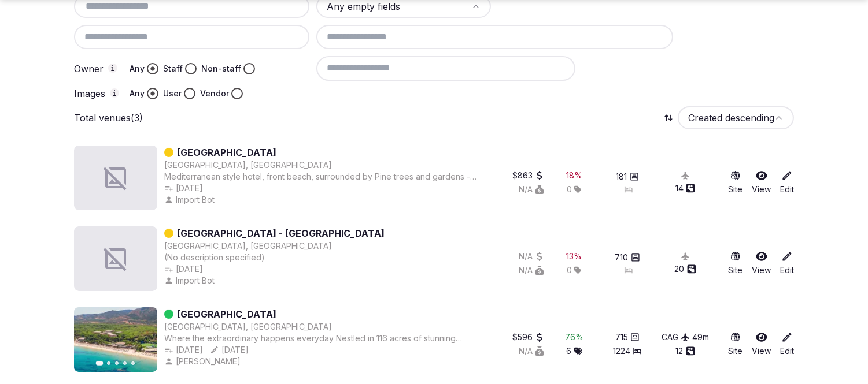
type input "**********"
click at [761, 332] on icon at bounding box center [762, 338] width 12 height 12
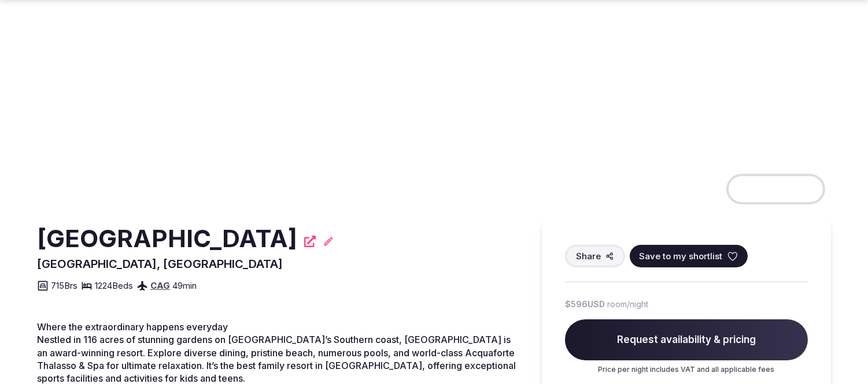
scroll to position [128, 0]
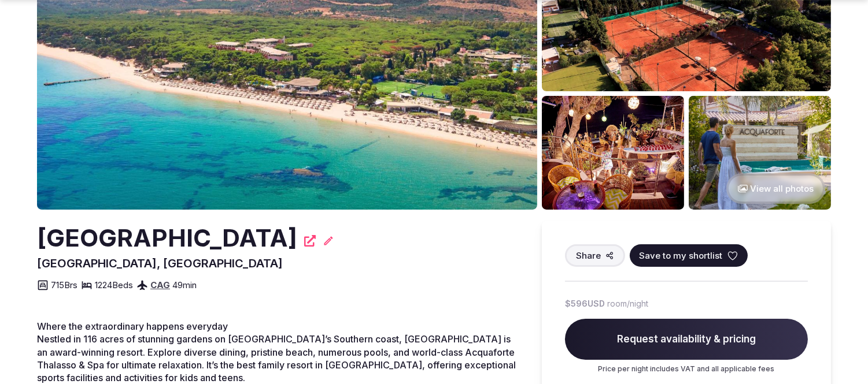
click at [727, 256] on icon at bounding box center [733, 256] width 12 height 12
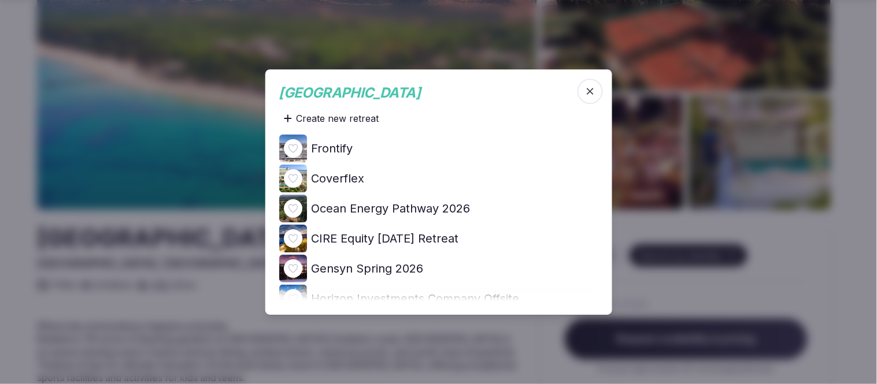
click at [0, 0] on icon at bounding box center [0, 0] width 0 height 0
click at [586, 87] on icon "button" at bounding box center [591, 92] width 12 height 12
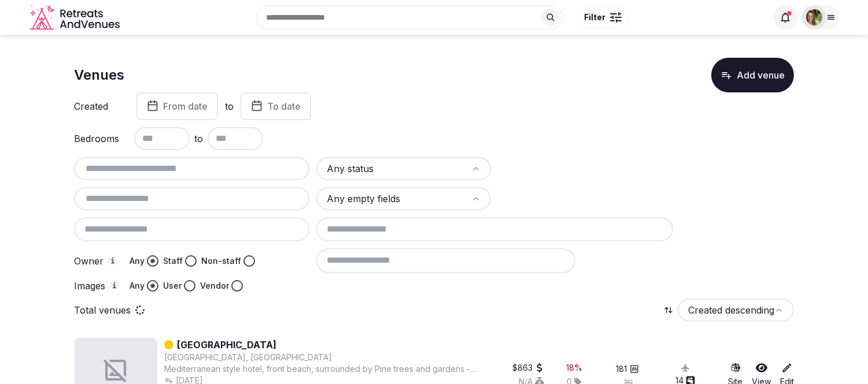
click at [154, 165] on input "text" at bounding box center [192, 169] width 226 height 14
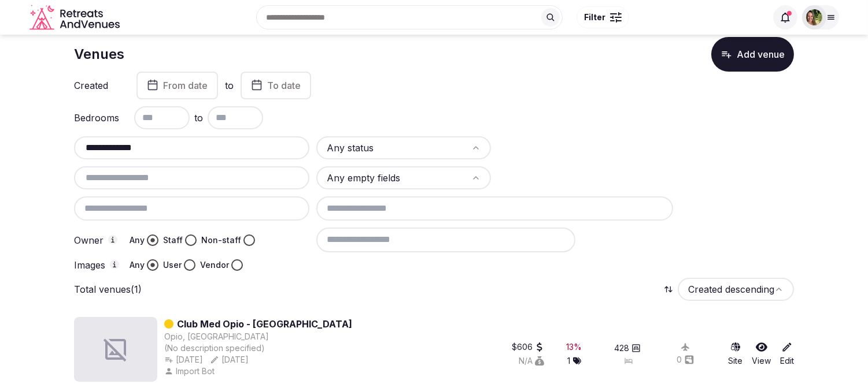
scroll to position [33, 0]
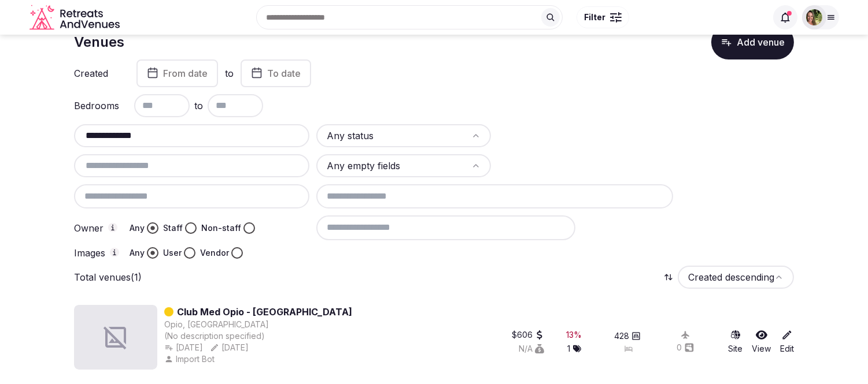
drag, startPoint x: 180, startPoint y: 143, endPoint x: 123, endPoint y: 131, distance: 58.4
click at [123, 131] on div "**********" at bounding box center [191, 135] width 235 height 23
drag, startPoint x: 159, startPoint y: 138, endPoint x: 29, endPoint y: 143, distance: 130.2
click at [29, 143] on section "**********" at bounding box center [434, 195] width 868 height 387
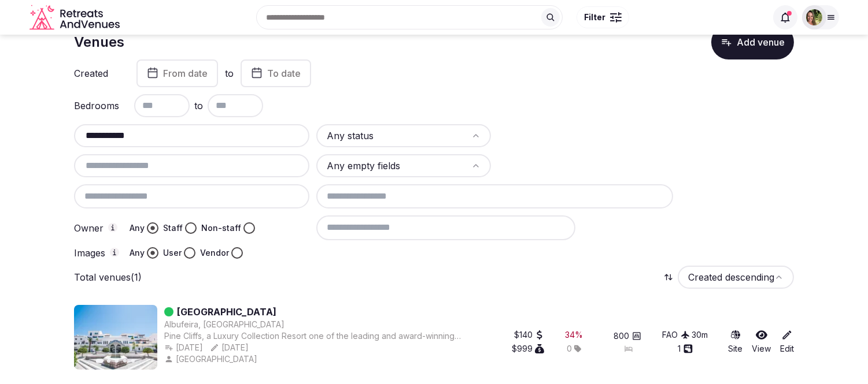
type input "**********"
click at [762, 332] on icon at bounding box center [762, 335] width 12 height 9
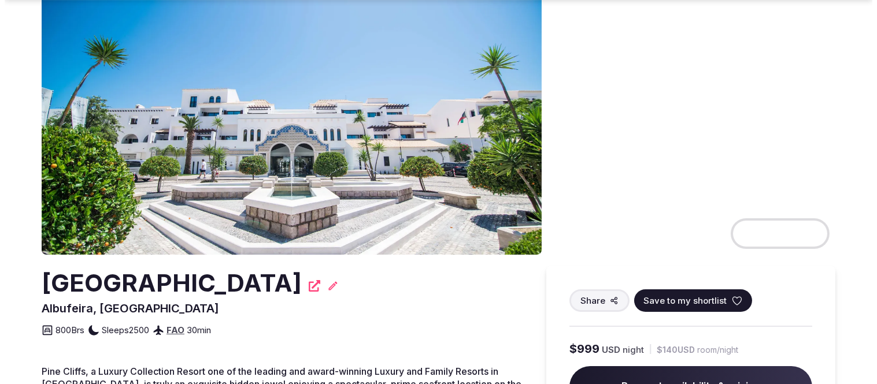
scroll to position [97, 0]
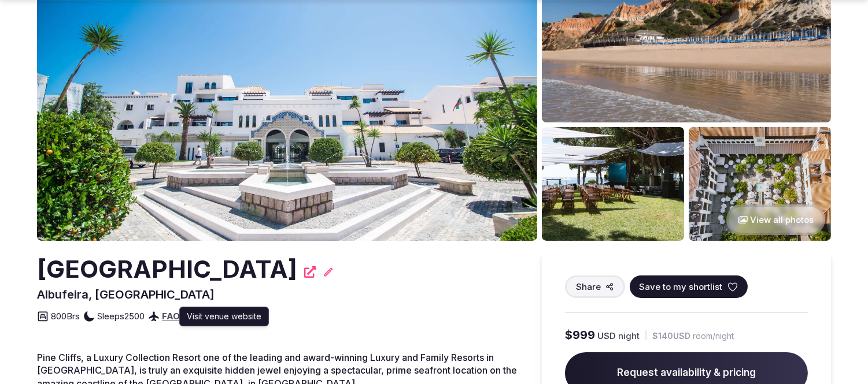
click at [304, 273] on icon at bounding box center [310, 273] width 12 height 12
click at [727, 282] on icon at bounding box center [733, 288] width 12 height 12
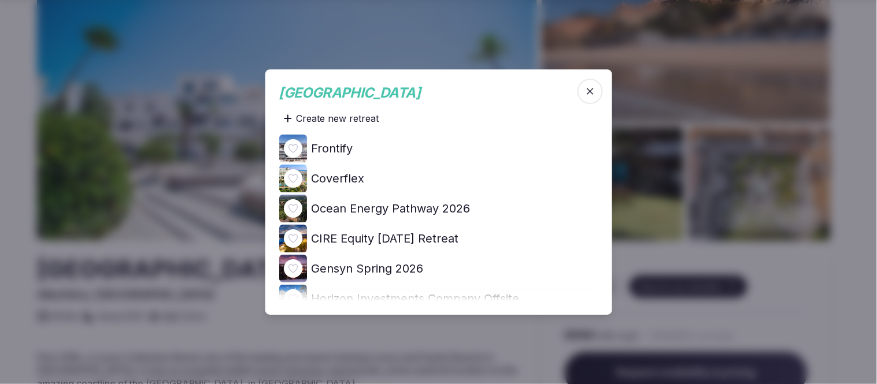
click at [0, 0] on icon at bounding box center [0, 0] width 0 height 0
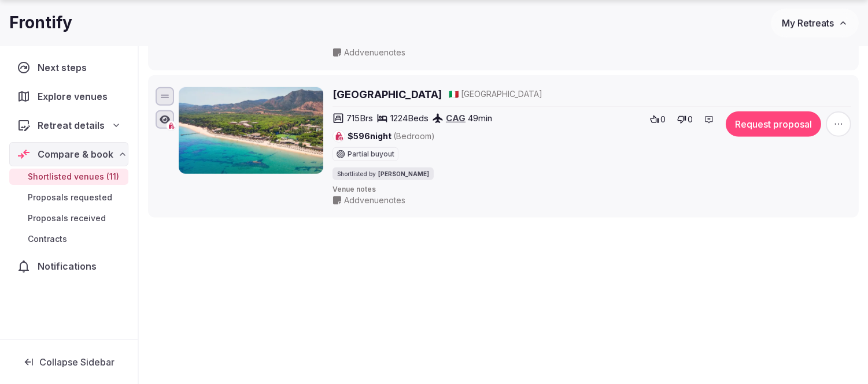
scroll to position [1649, 0]
